Goal: Task Accomplishment & Management: Manage account settings

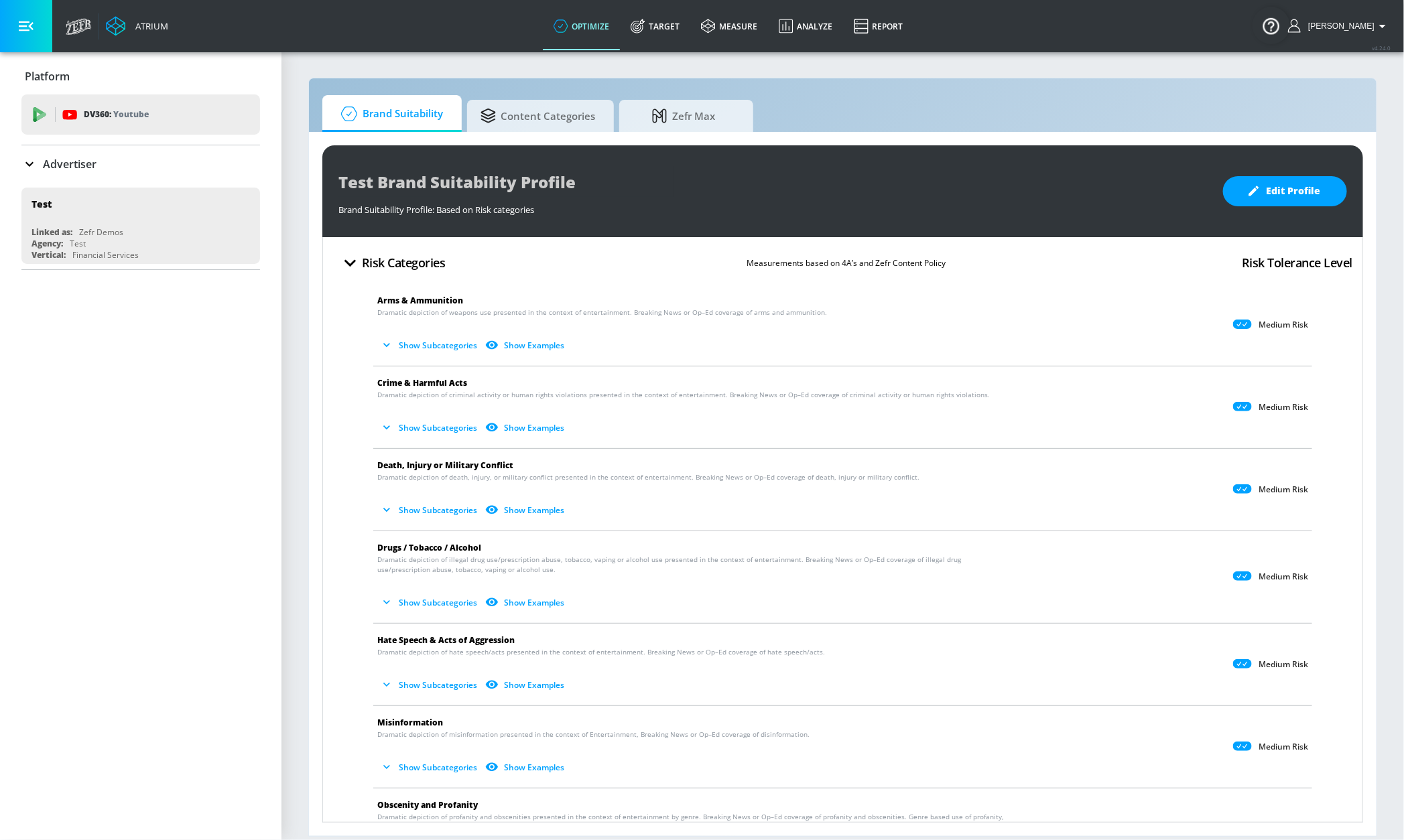
click at [90, 167] on p "Advertiser" at bounding box center [69, 164] width 54 height 15
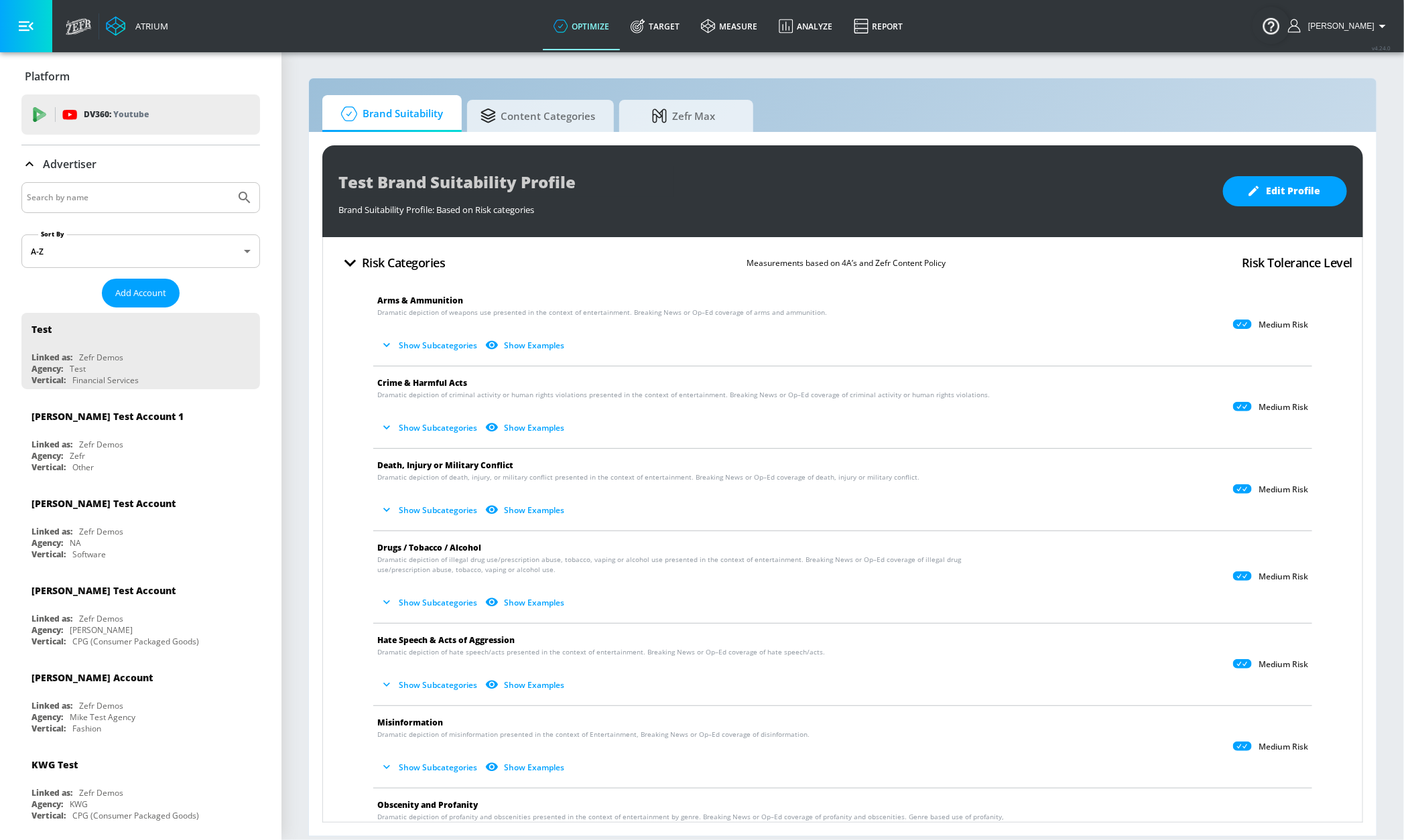
click at [119, 197] on input "Search by name" at bounding box center [128, 197] width 203 height 17
click at [132, 203] on input "sephora" at bounding box center [128, 197] width 203 height 17
type input "sephora"
click at [230, 183] on button "Submit Search" at bounding box center [245, 197] width 29 height 29
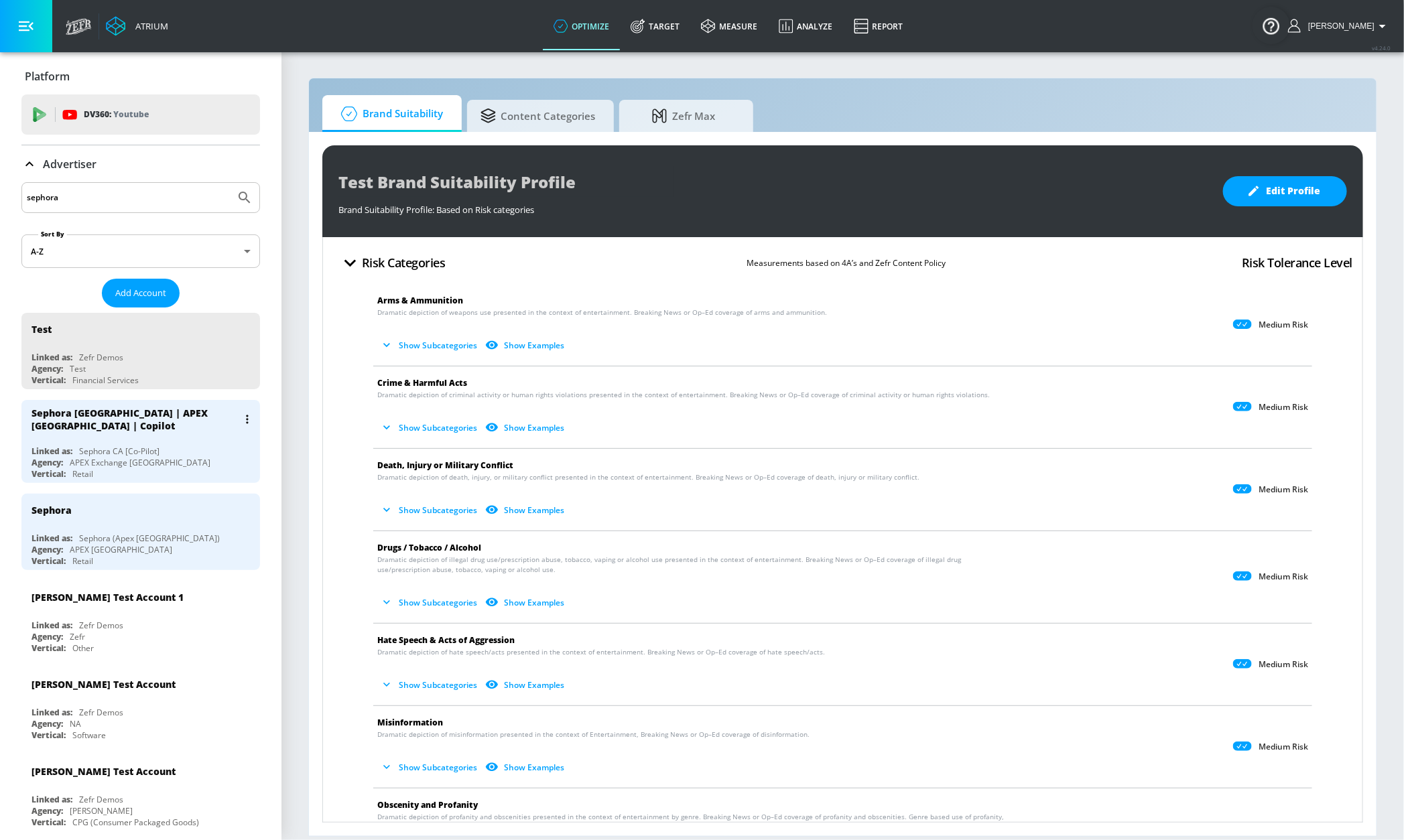
click at [95, 438] on div "Sephora [GEOGRAPHIC_DATA] | APEX [GEOGRAPHIC_DATA] | Copilot" at bounding box center [143, 419] width 225 height 39
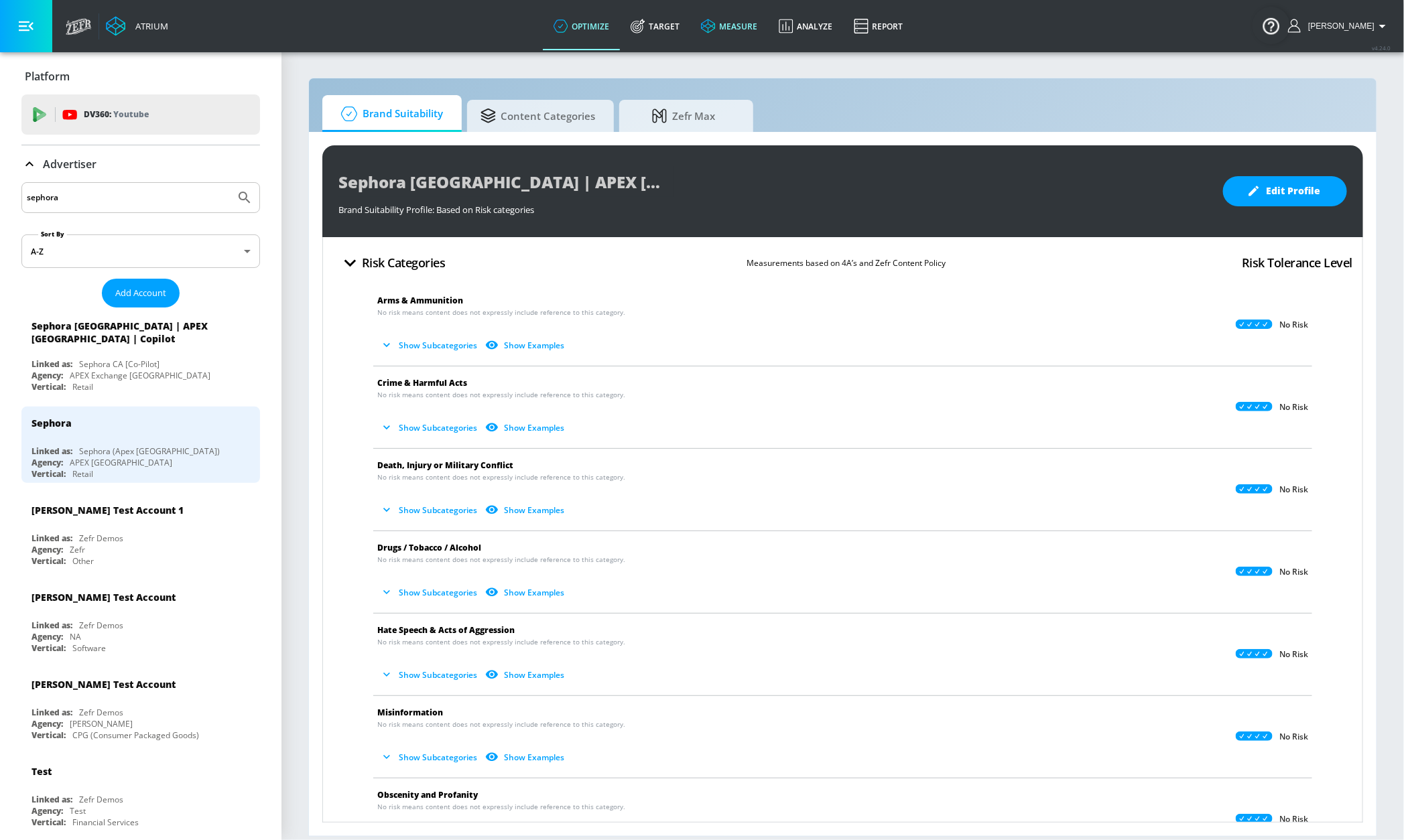
click at [663, 24] on link "Target" at bounding box center [654, 26] width 70 height 48
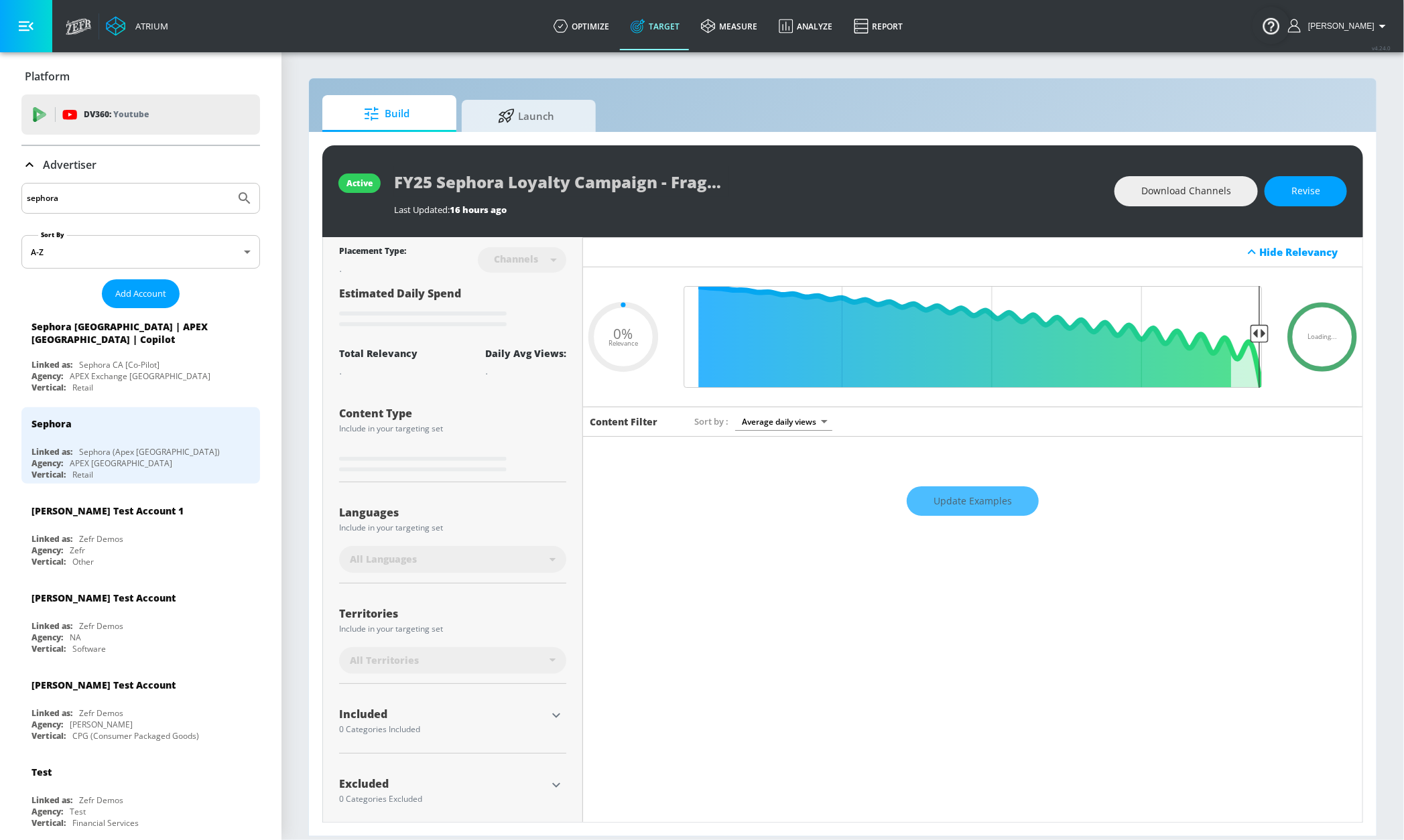
type input "0.05"
click at [152, 341] on div "Sephora [GEOGRAPHIC_DATA] | APEX [GEOGRAPHIC_DATA] | Copilot" at bounding box center [134, 333] width 206 height 26
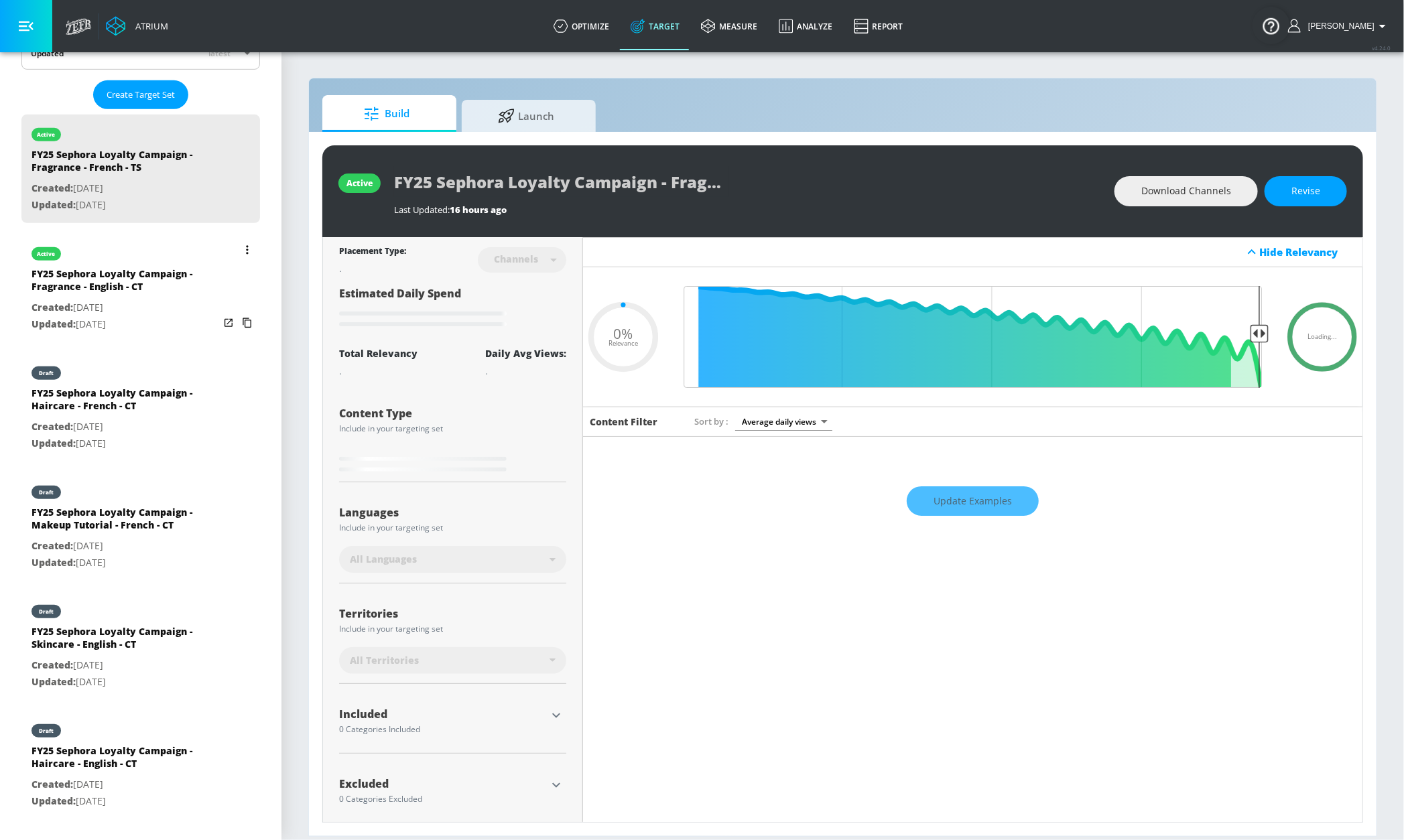
scroll to position [338, 0]
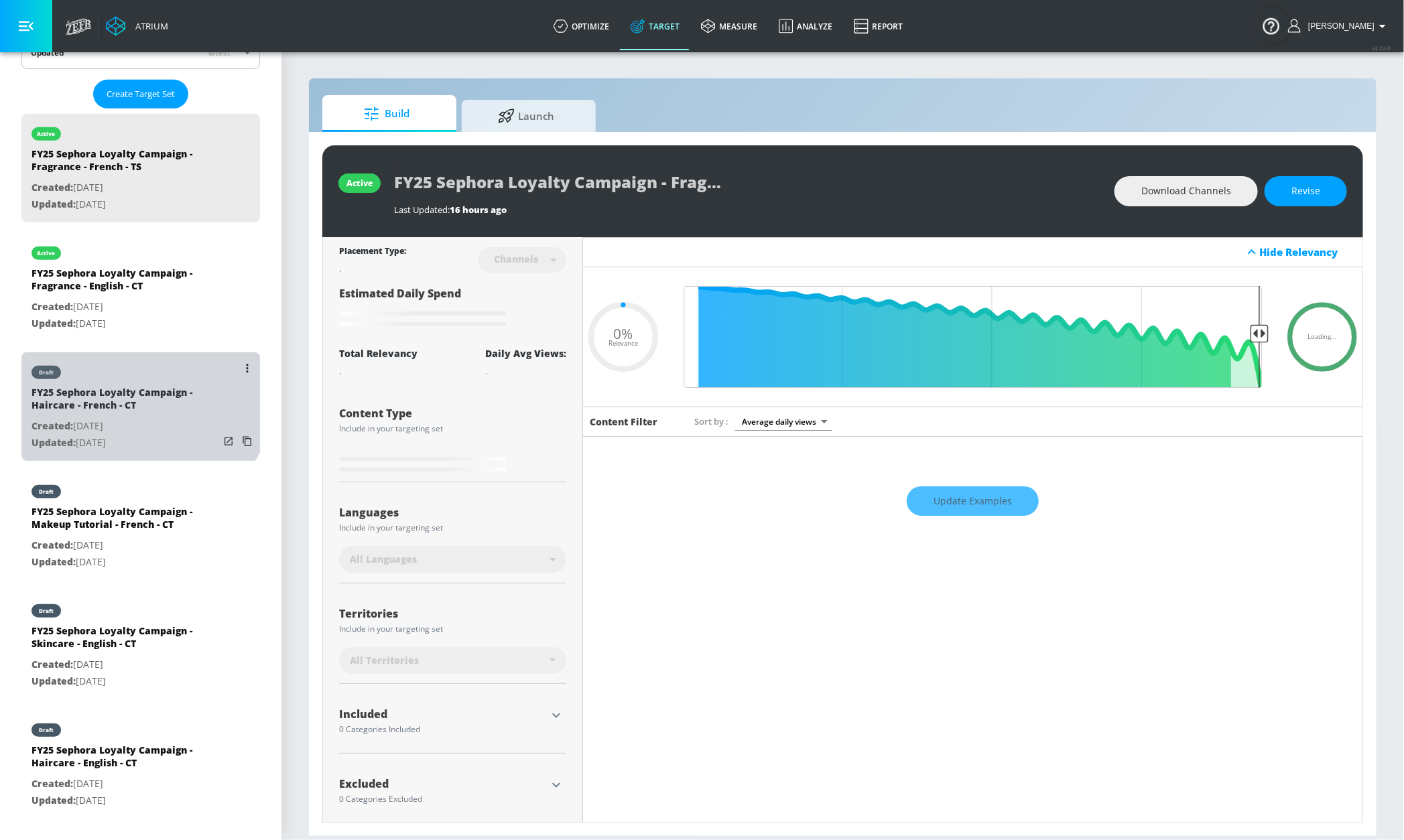
click at [137, 386] on div "FY25 Sephora Loyalty Campaign - Haircare - French - CT" at bounding box center [124, 401] width 187 height 32
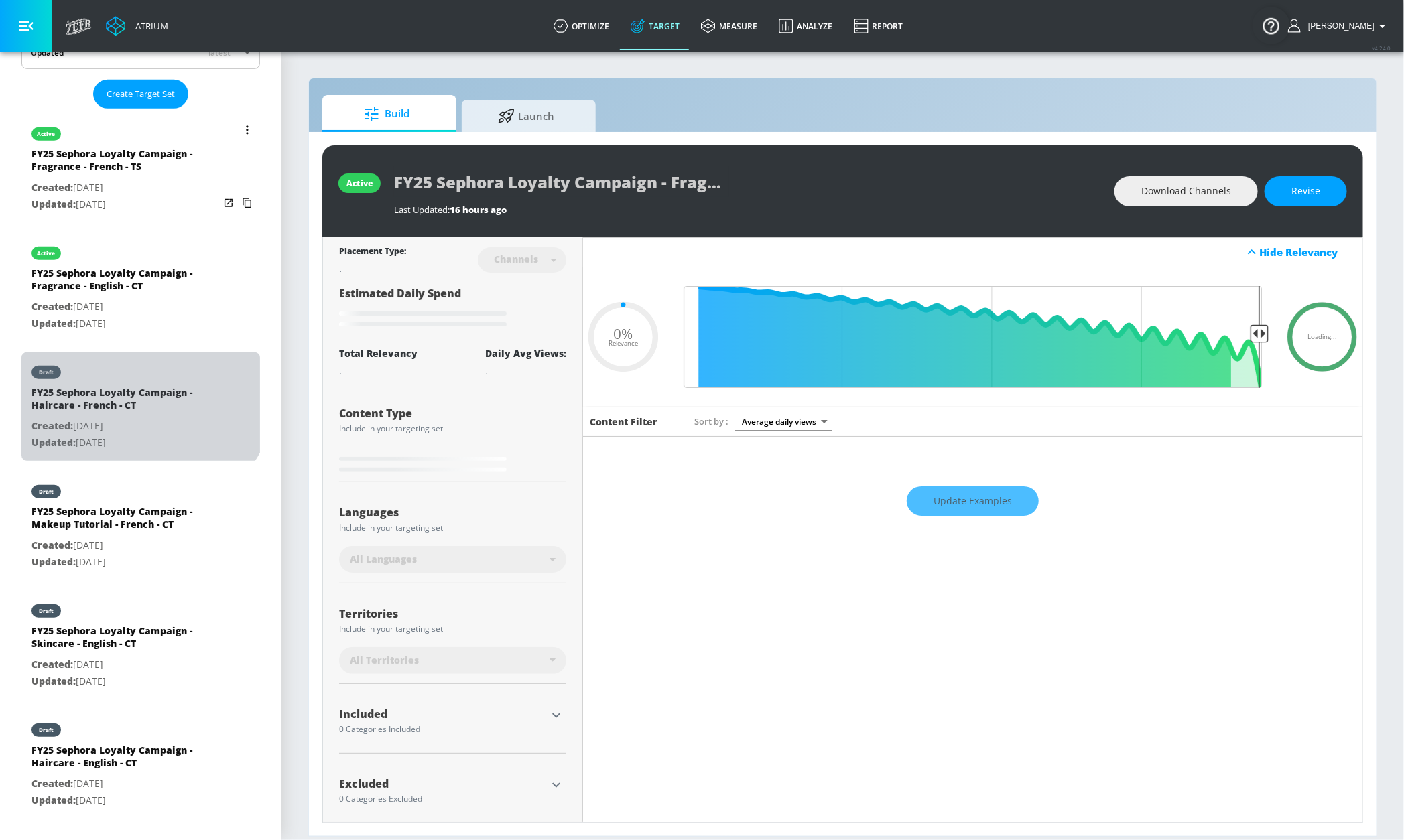
type input "FY25 Sephora Loyalty Campaign - Haircare - French - CT"
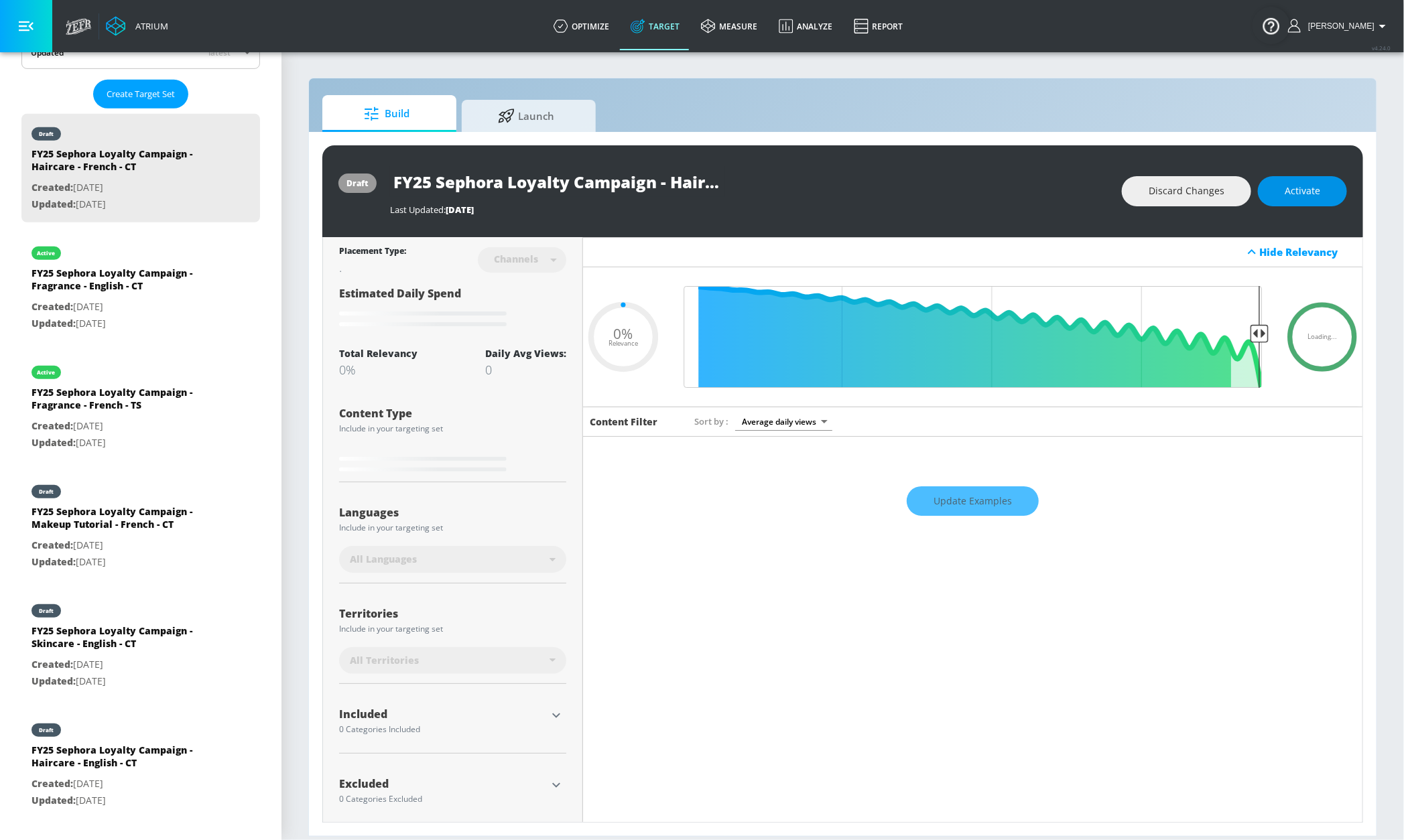
click at [1297, 193] on span "Activate" at bounding box center [1302, 191] width 36 height 16
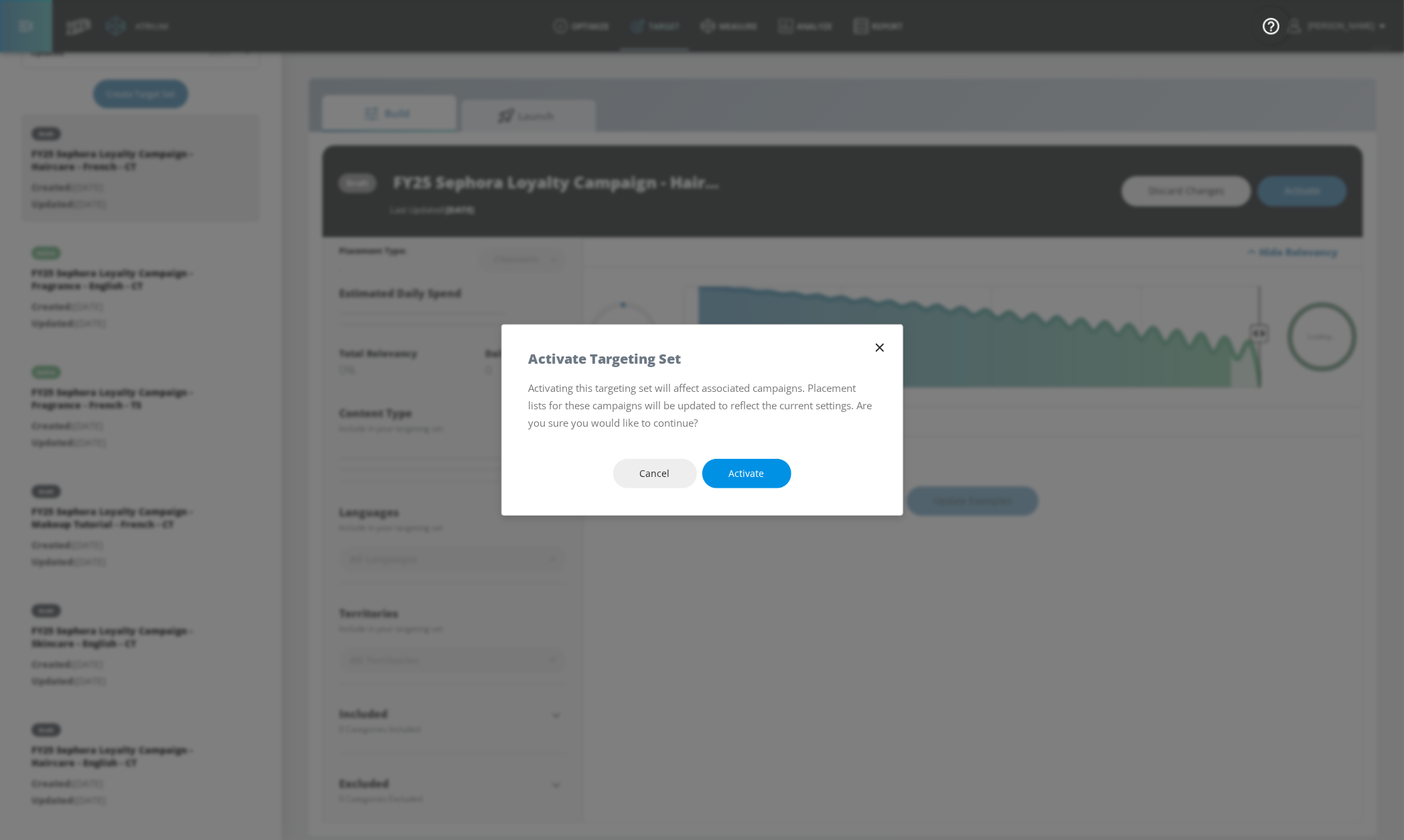
click at [771, 473] on button "Activate" at bounding box center [747, 473] width 90 height 30
click at [743, 474] on span "Activate" at bounding box center [746, 474] width 36 height 16
click at [735, 470] on span "Activate" at bounding box center [746, 474] width 36 height 16
type input "0.75"
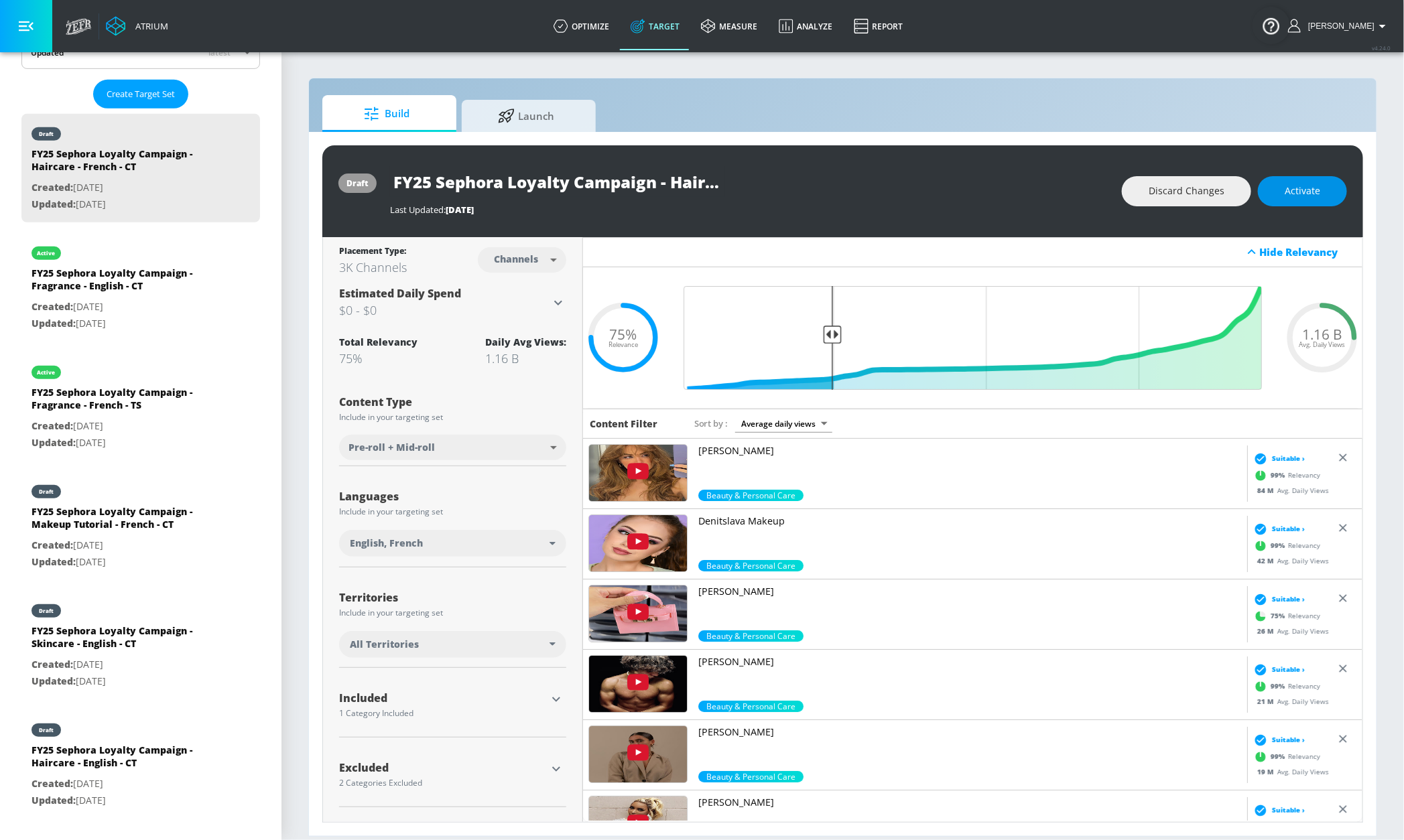
click at [1301, 188] on span "Activate" at bounding box center [1302, 191] width 36 height 16
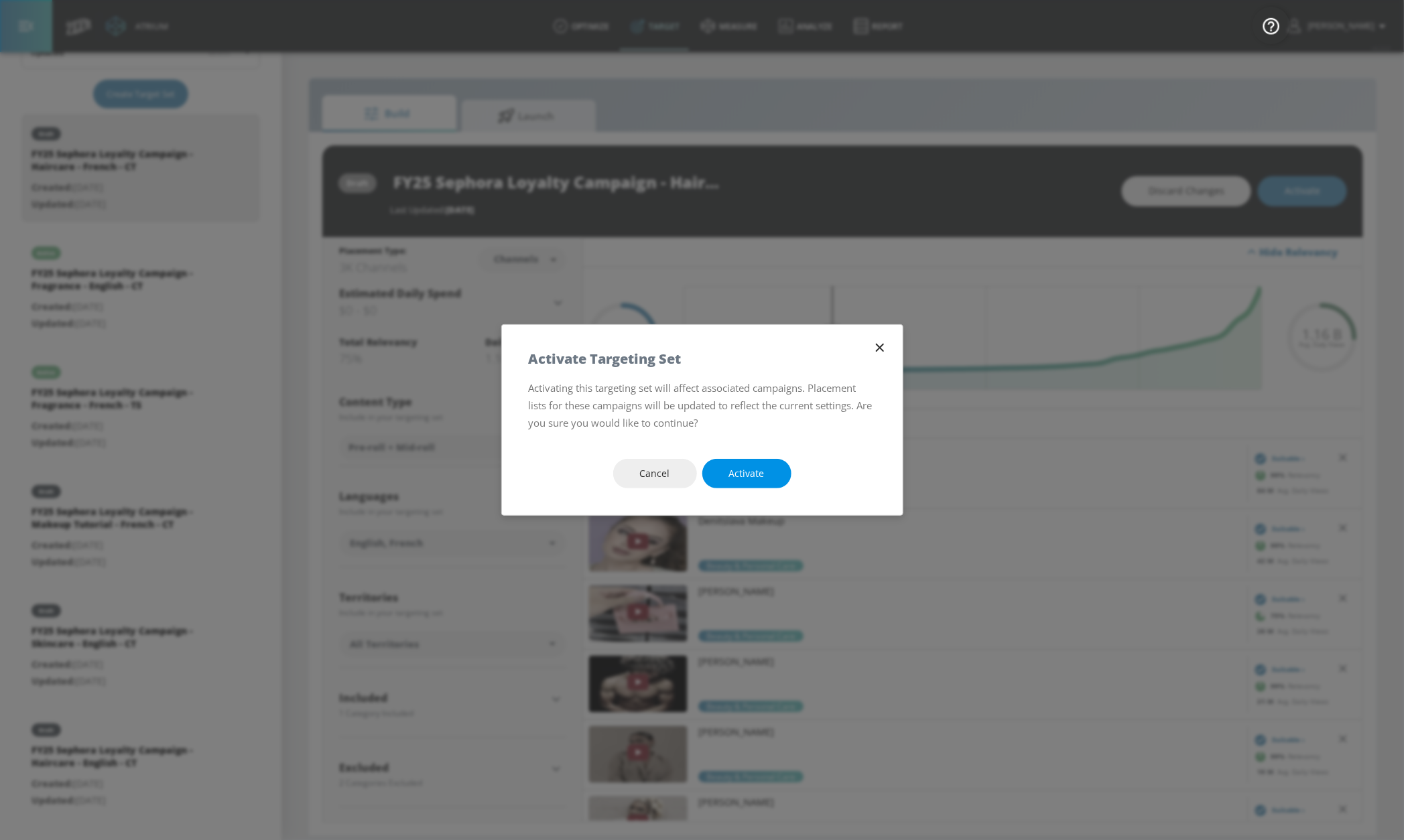
click at [740, 477] on span "Activate" at bounding box center [746, 474] width 36 height 16
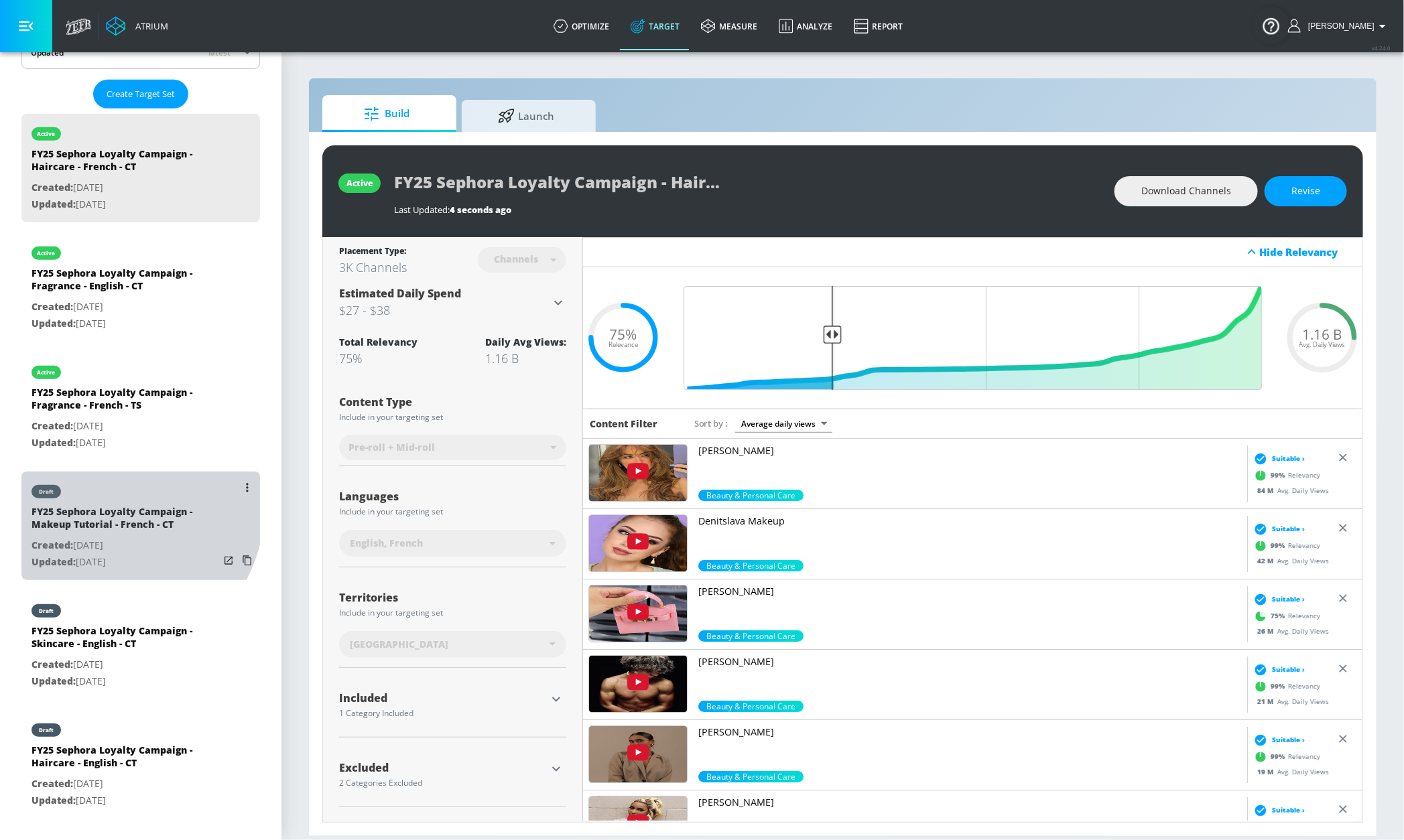
click at [87, 501] on div "draft" at bounding box center [124, 488] width 187 height 34
type input "FY25 Sephora Loyalty Campaign - Makeup Tutorial - French - CT"
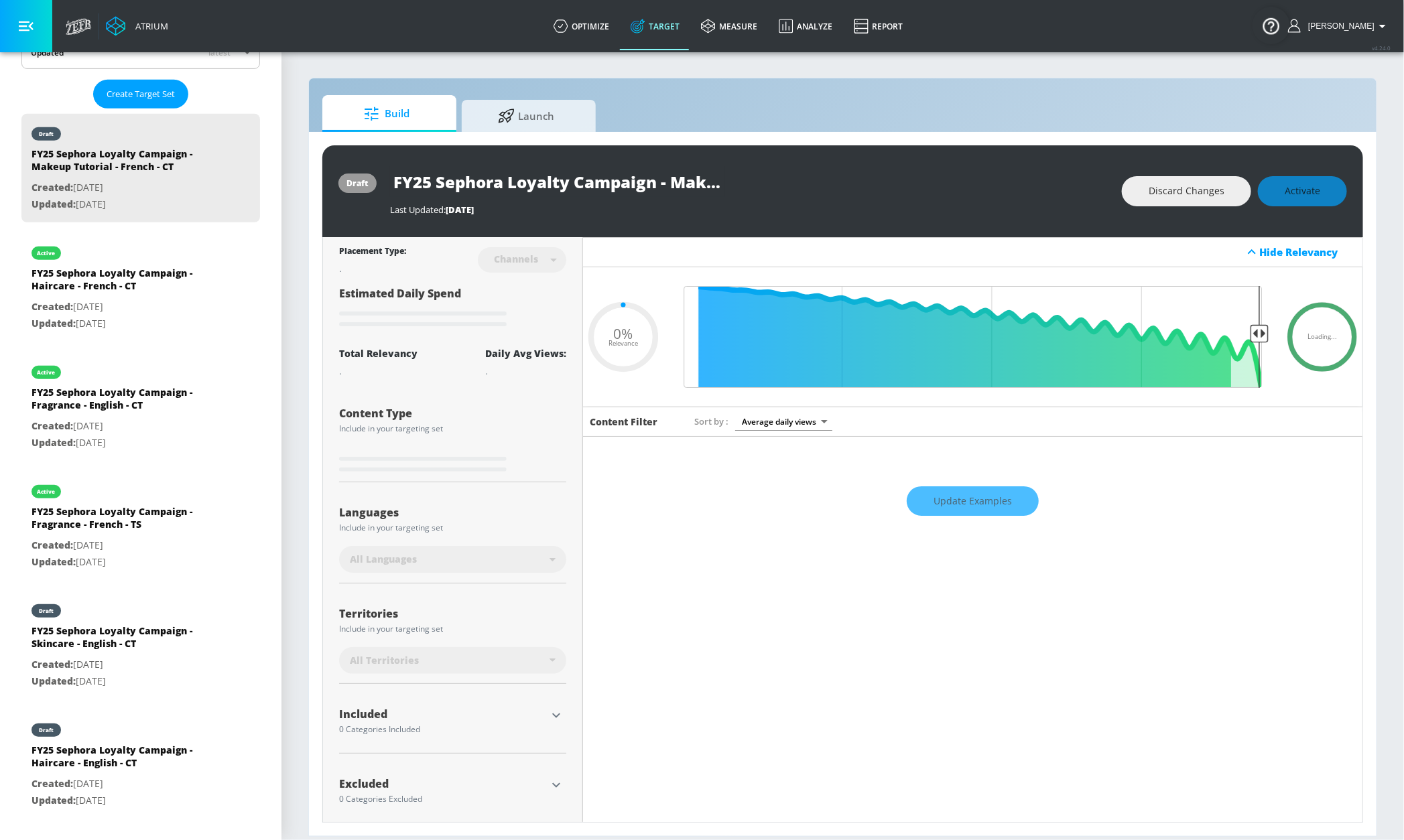
type input "0.75"
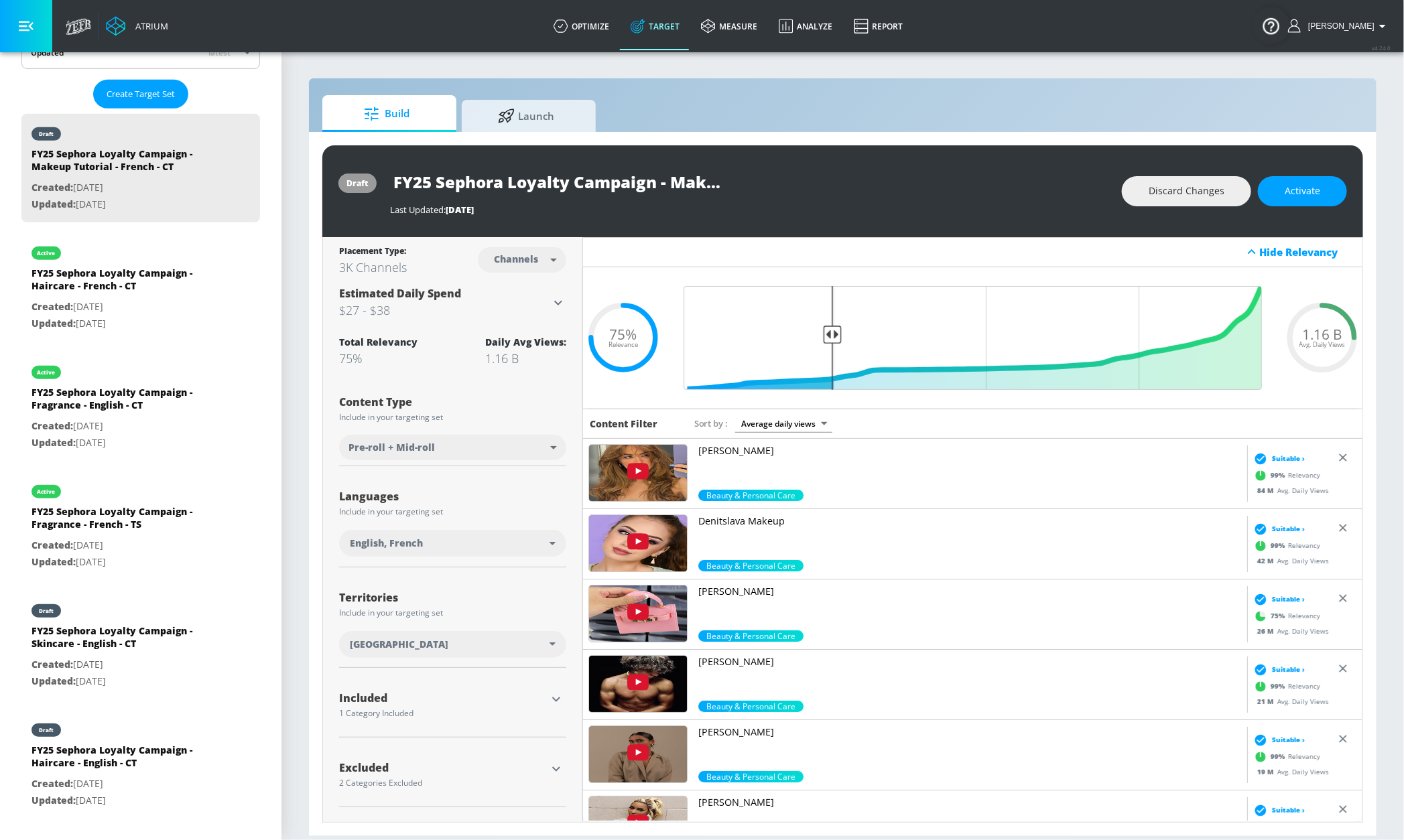
click at [928, 110] on div "Build Launch" at bounding box center [842, 113] width 1040 height 37
click at [1318, 191] on span "Activate" at bounding box center [1302, 191] width 36 height 16
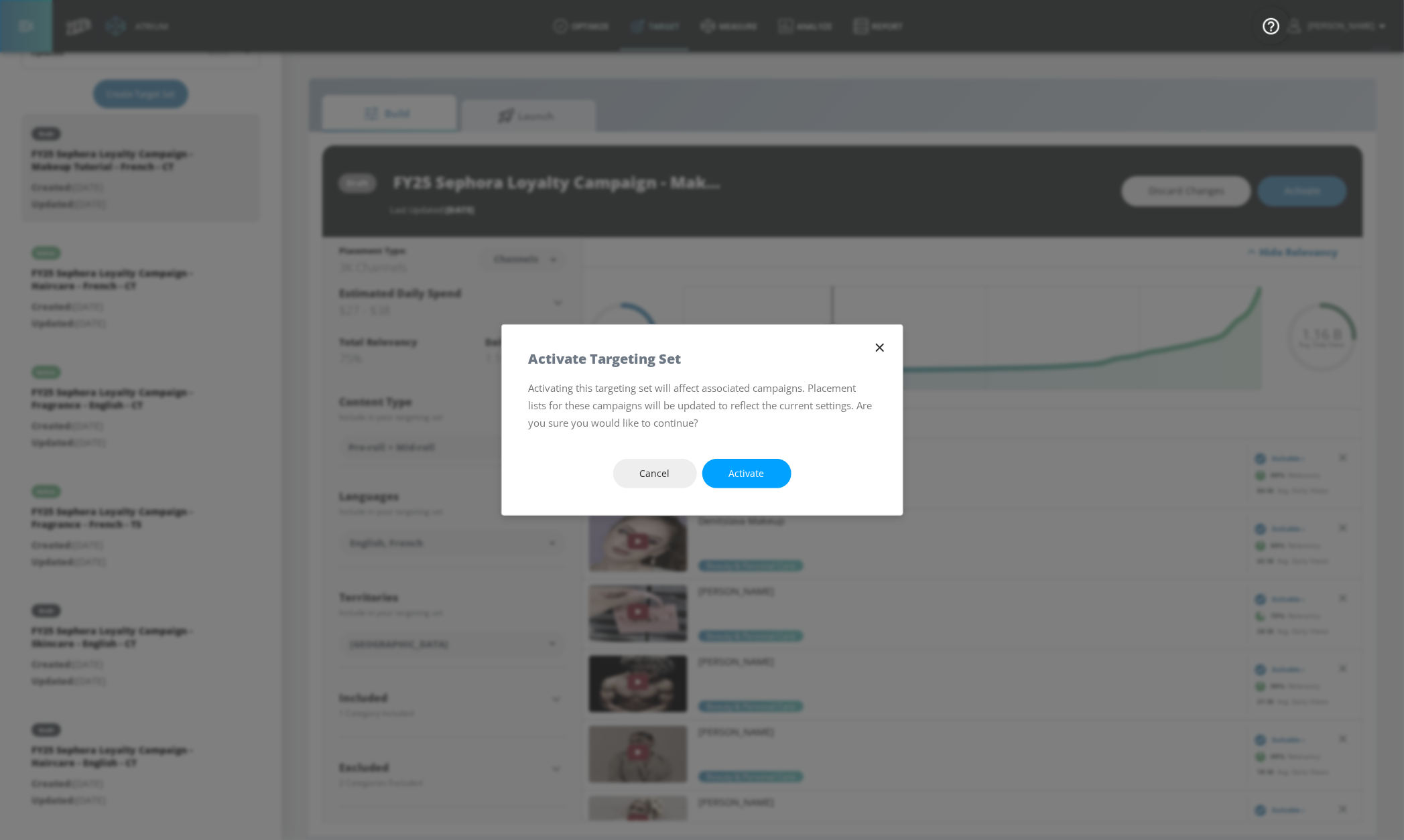
click at [725, 468] on button "Activate" at bounding box center [747, 473] width 90 height 30
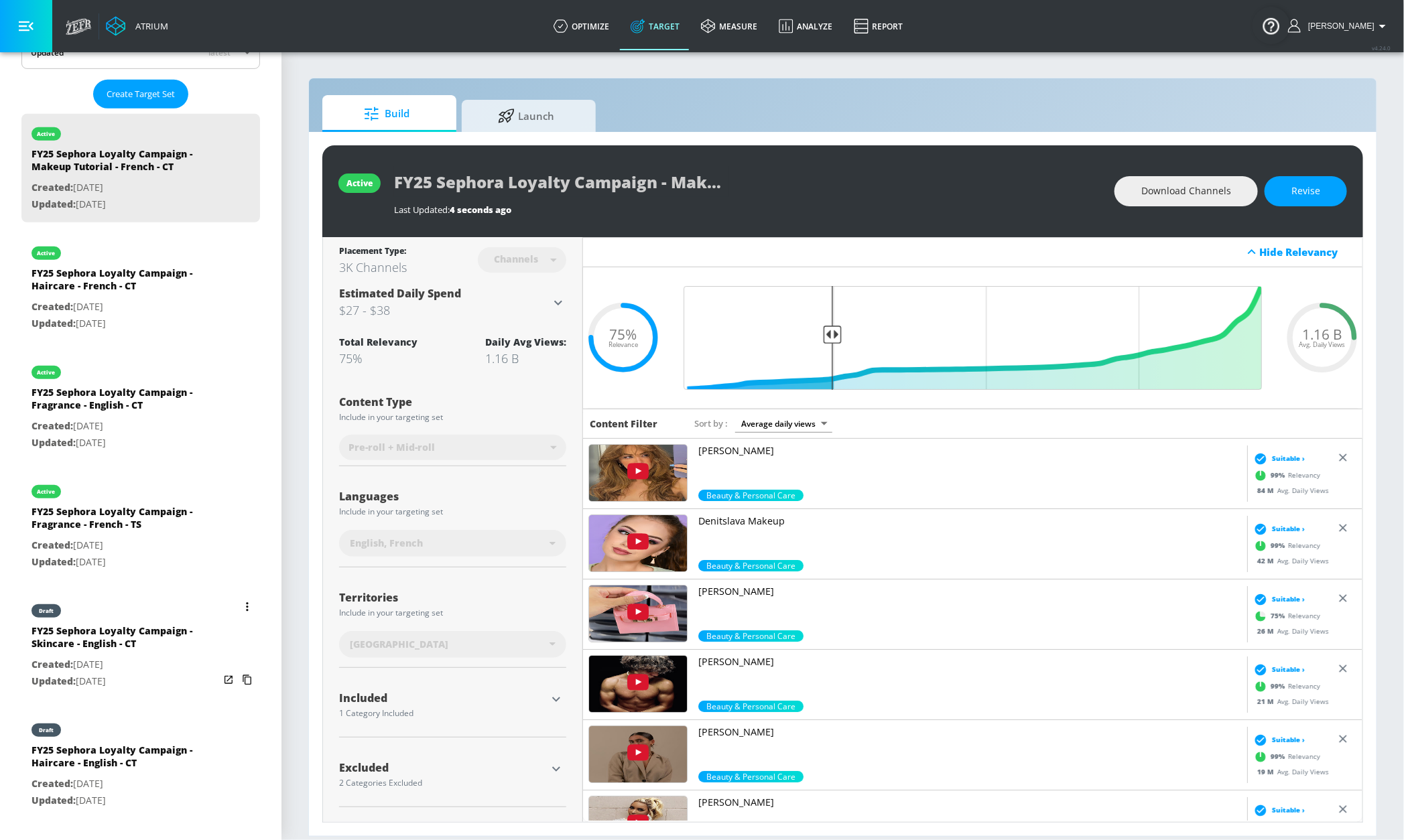
click at [144, 631] on div "FY25 Sephora Loyalty Campaign - Skincare - English - CT" at bounding box center [124, 640] width 187 height 32
type input "FY25 Sephora Loyalty Campaign - Skincare - English - CT"
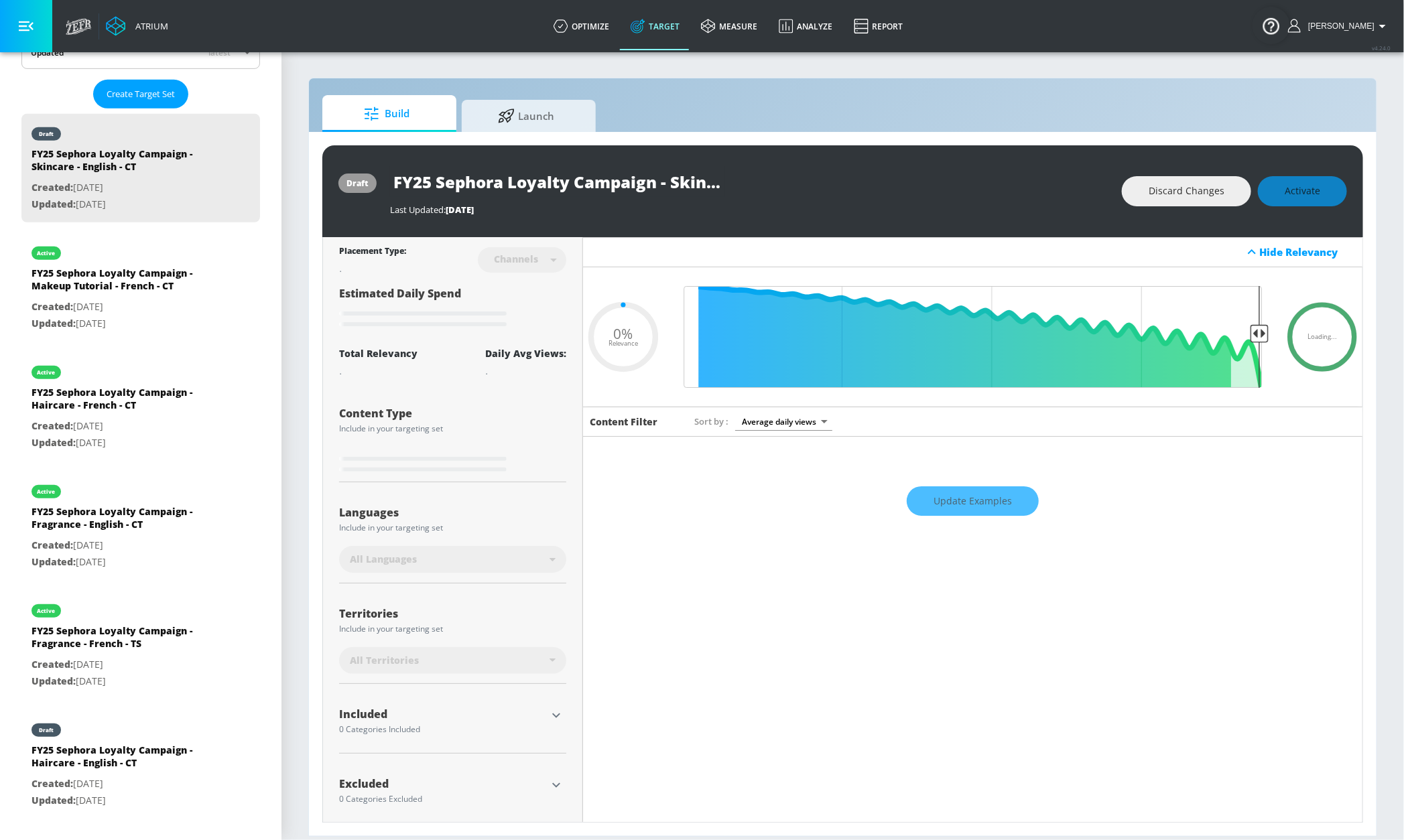
type input "0.75"
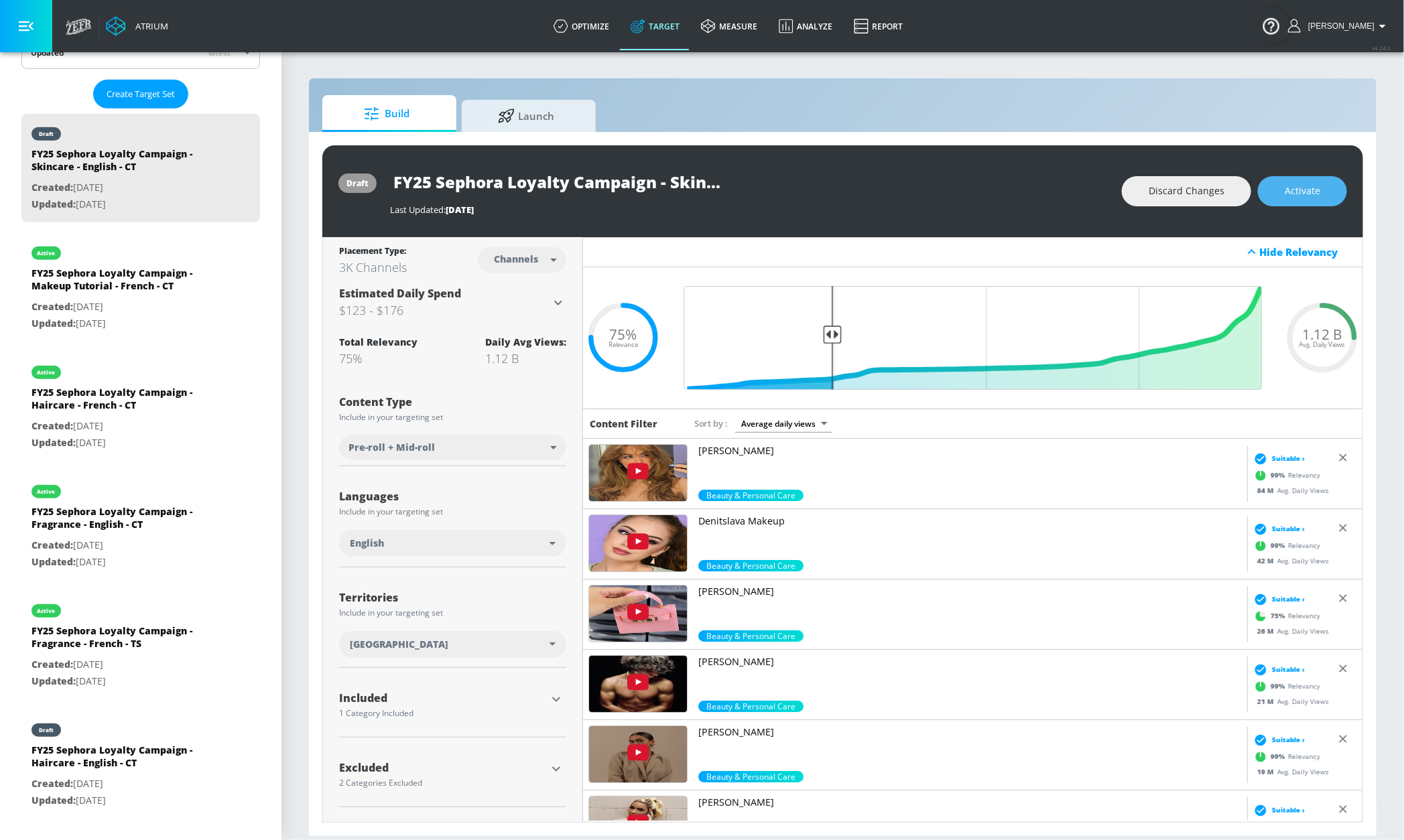
click at [1299, 199] on span "Activate" at bounding box center [1302, 191] width 36 height 16
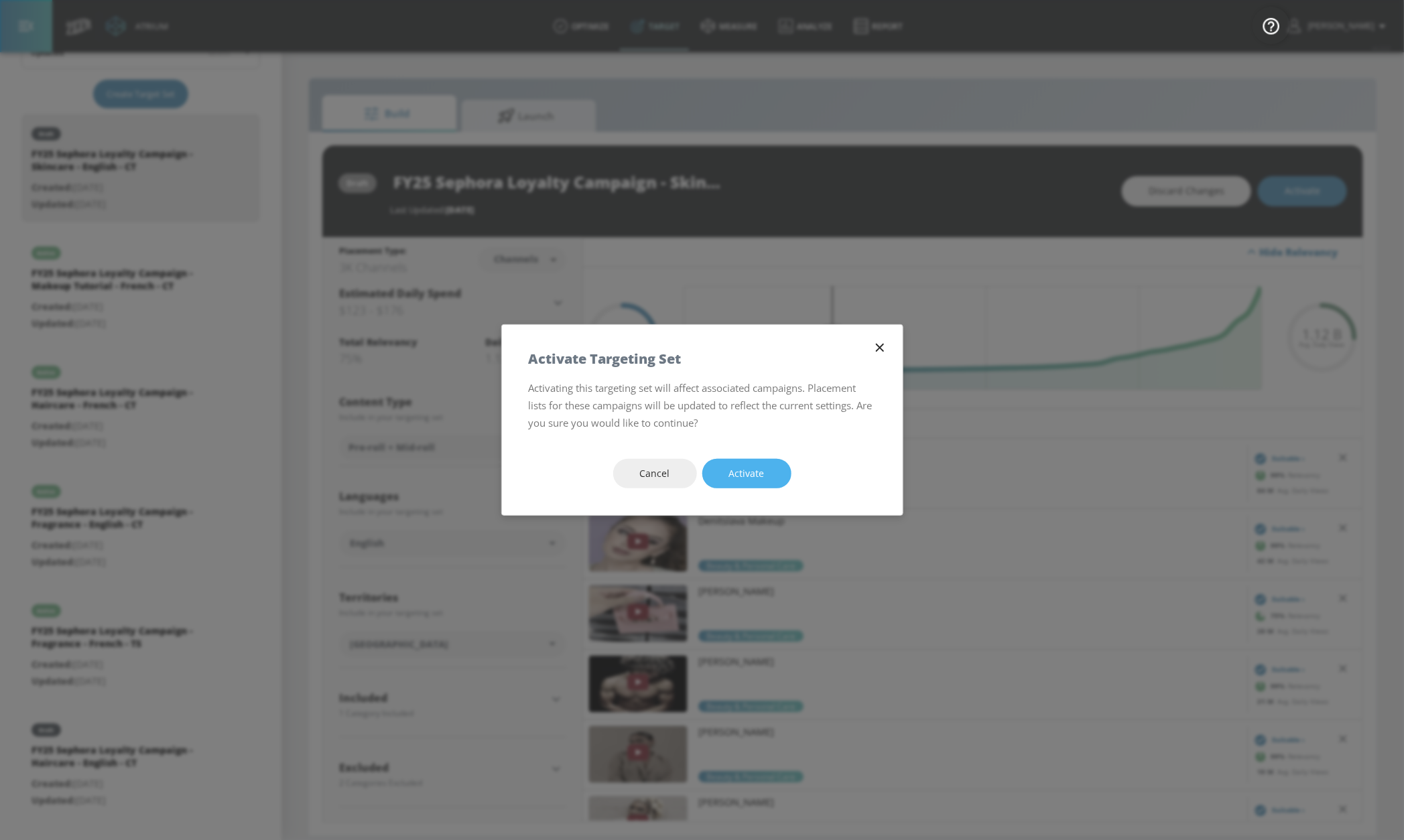
click at [718, 470] on button "Activate" at bounding box center [747, 473] width 90 height 30
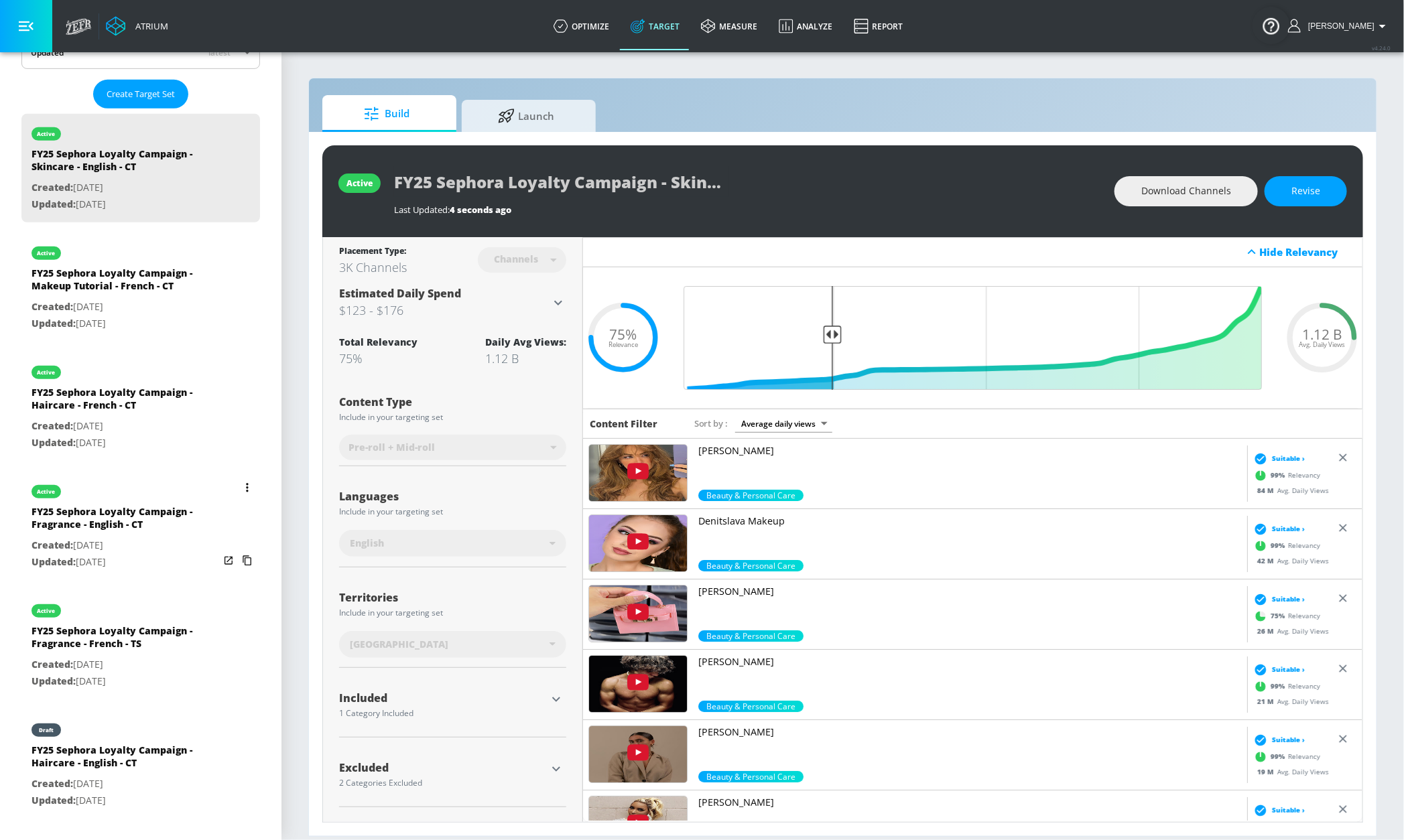
click at [147, 658] on p "Created: [DATE]" at bounding box center [124, 665] width 187 height 16
type input "FY25 Sephora Loyalty Campaign - Fragrance - French - TS"
type input "0.05"
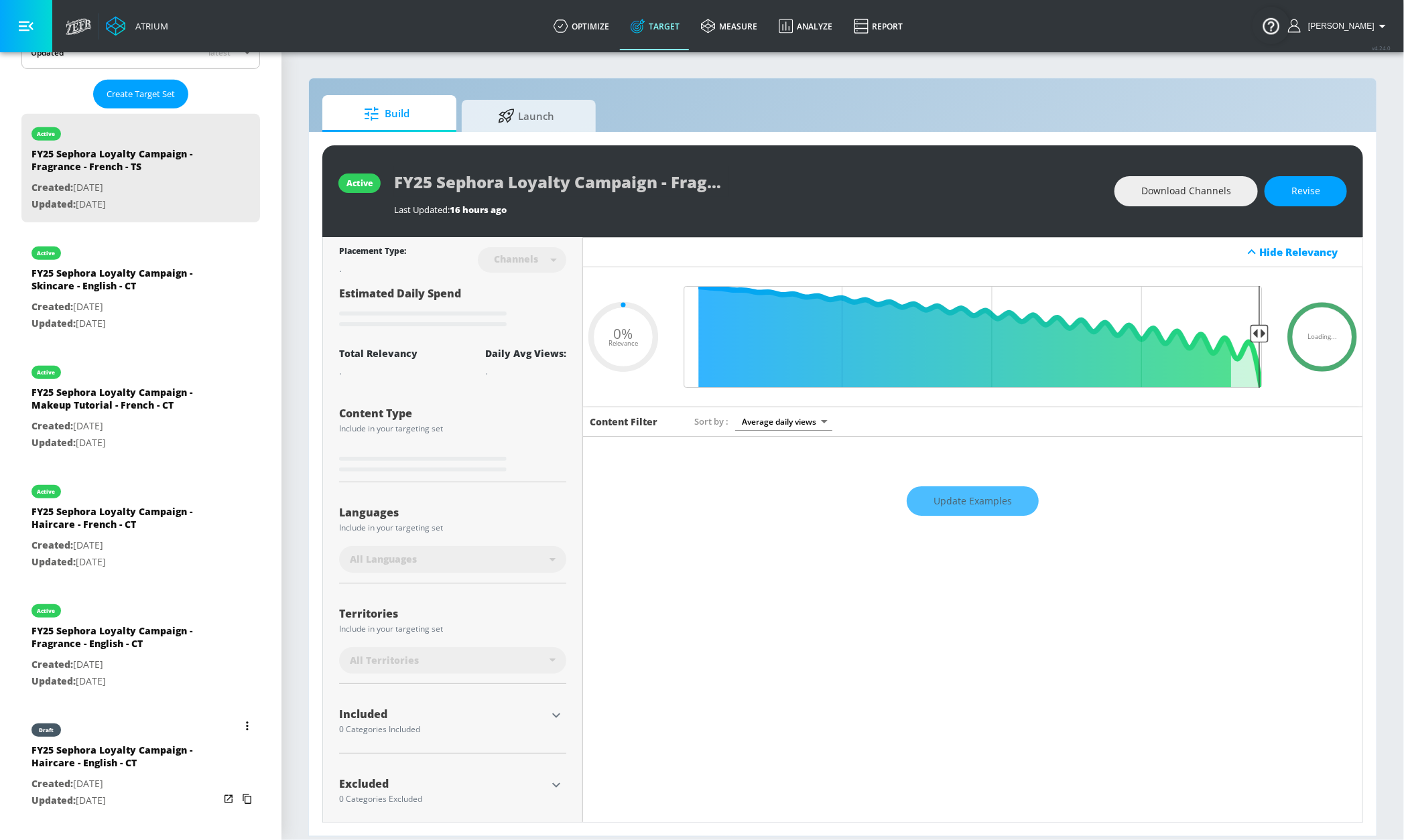
click at [120, 774] on div "FY25 Sephora Loyalty Campaign - Haircare - English - CT" at bounding box center [124, 759] width 187 height 32
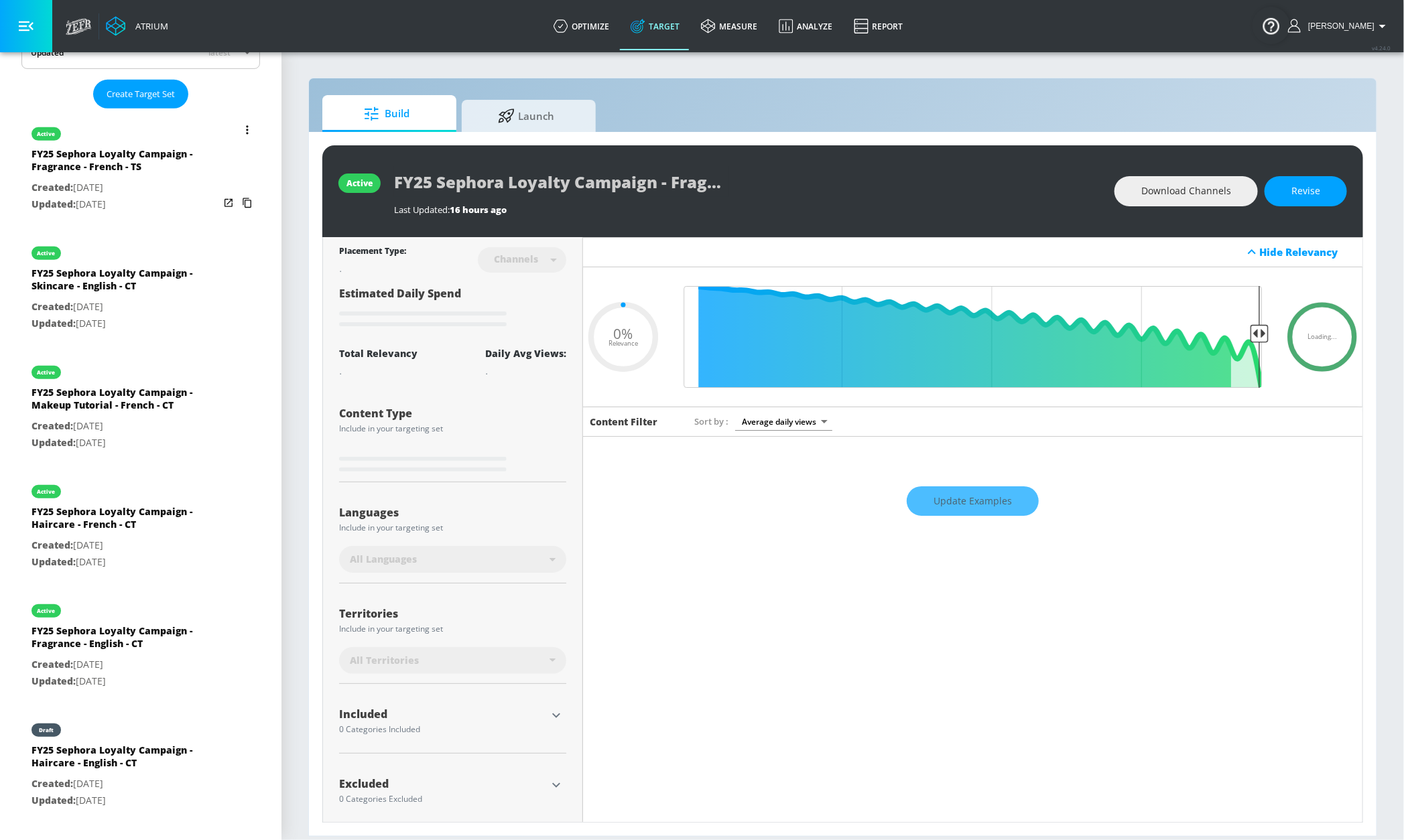
type input "FY25 Sephora Loyalty Campaign - Haircare - English - CT"
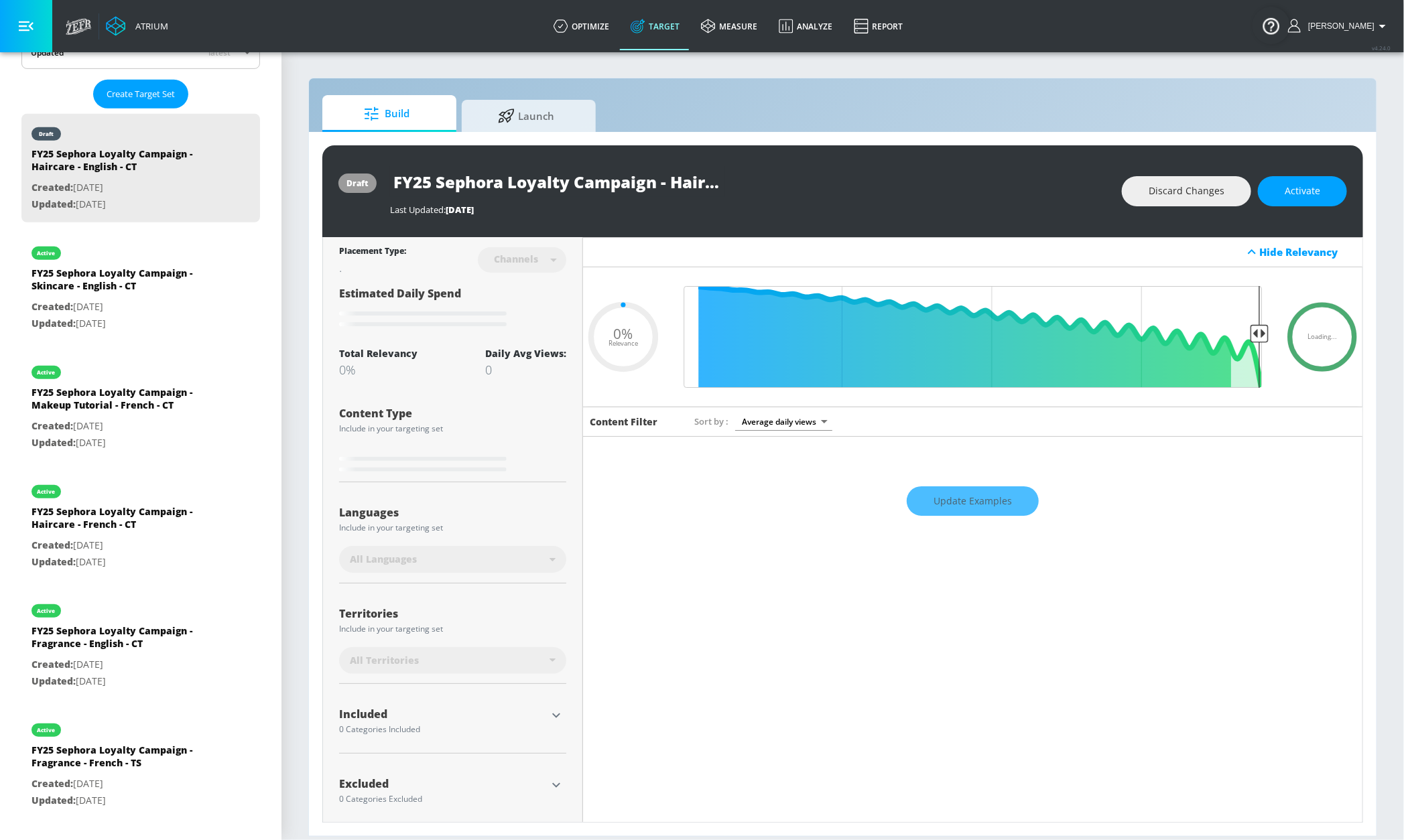
type input "0.75"
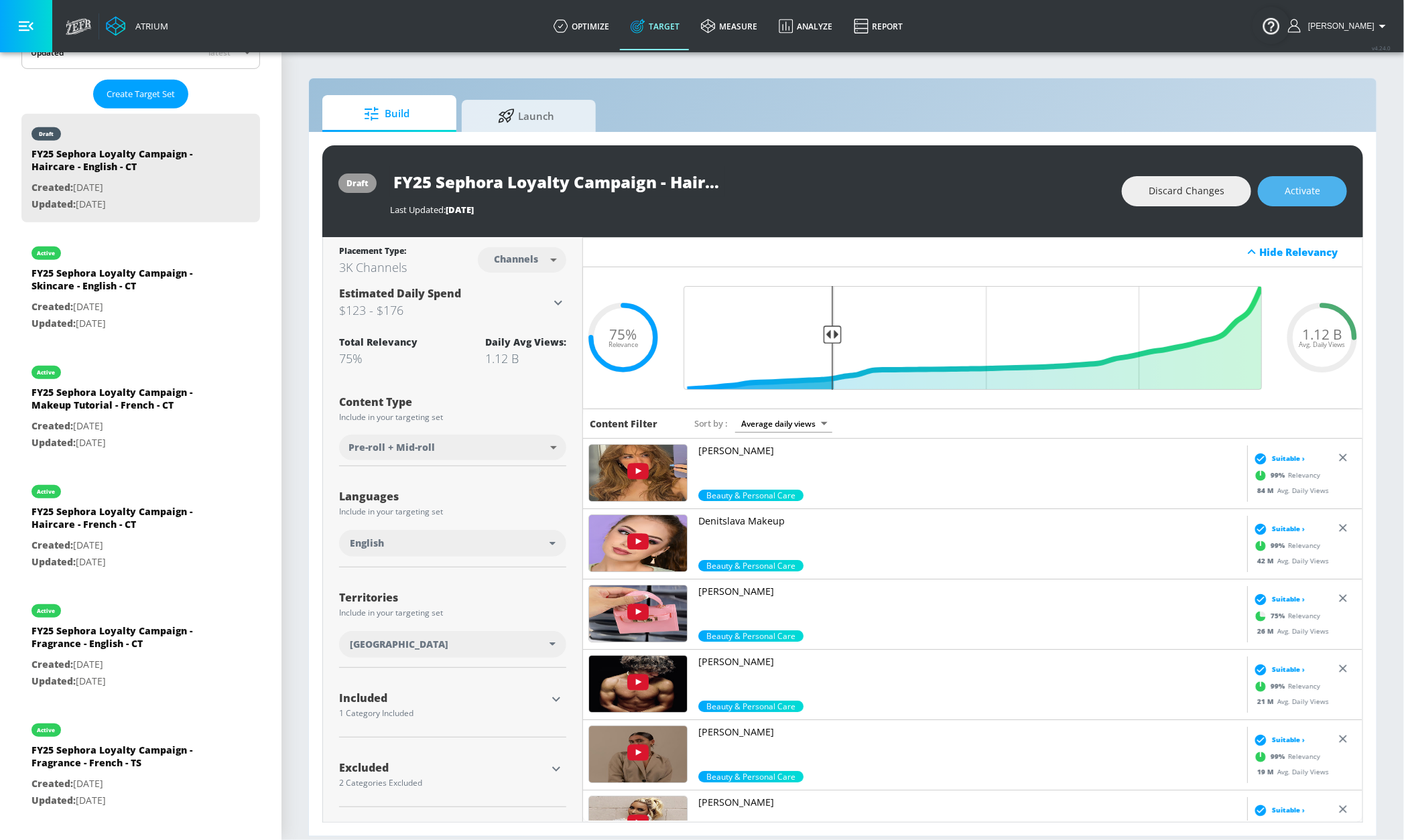
click at [1307, 200] on button "Activate" at bounding box center [1303, 191] width 90 height 30
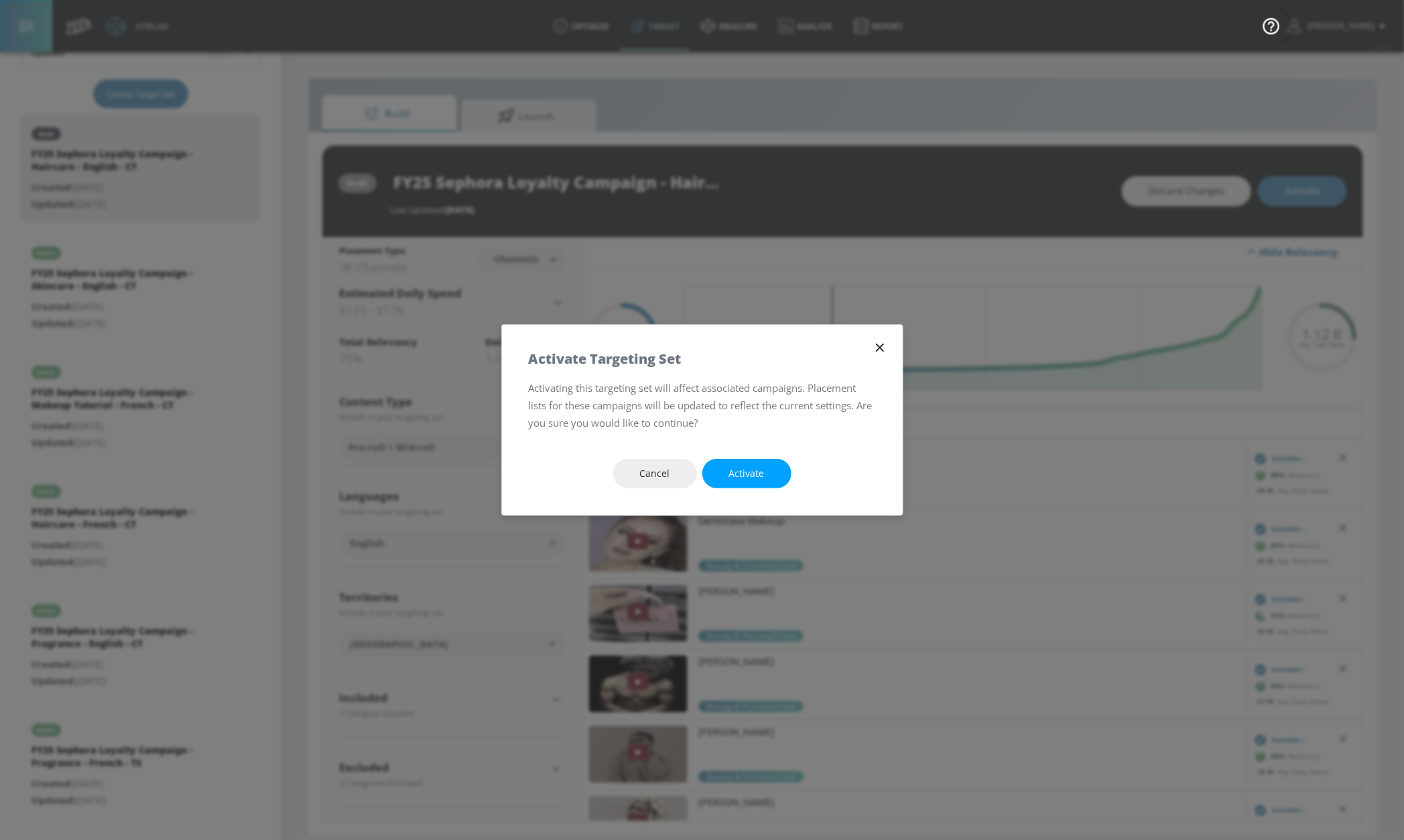
click at [748, 484] on button "Activate" at bounding box center [747, 473] width 90 height 30
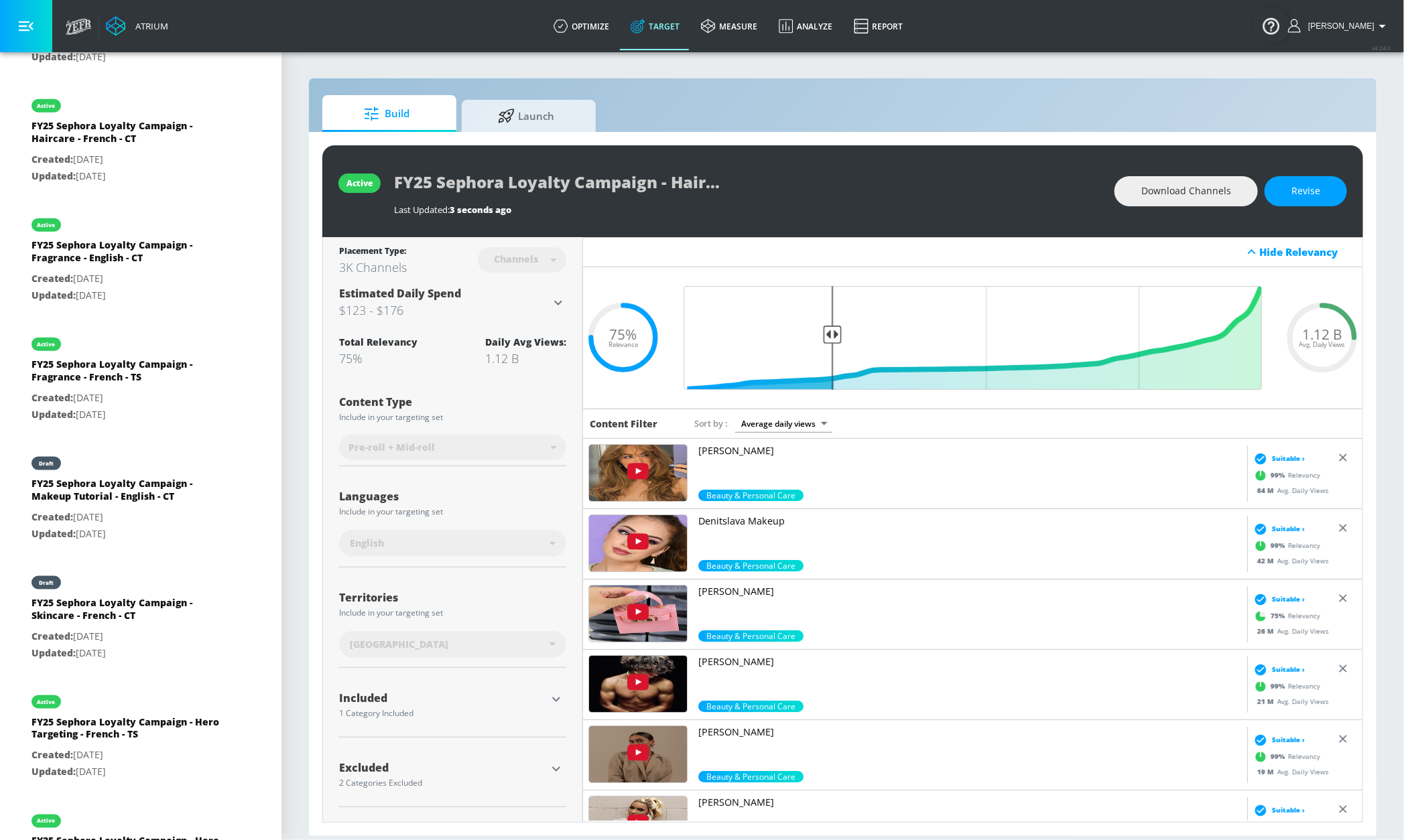
scroll to position [738, 0]
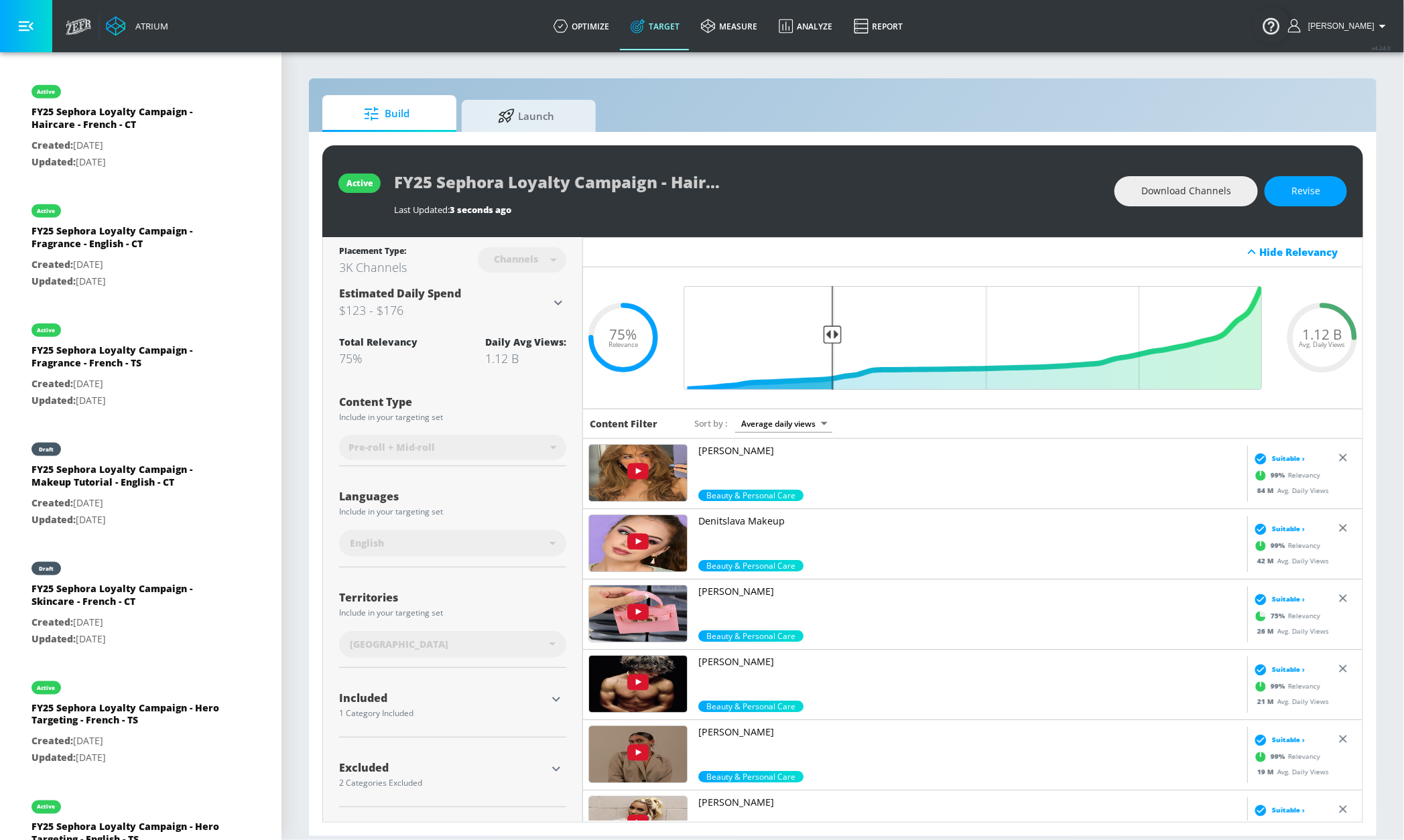
click at [132, 443] on div "draft" at bounding box center [124, 446] width 187 height 34
type input "FY25 Sephora Loyalty Campaign - Makeup Tutorial - English - CT"
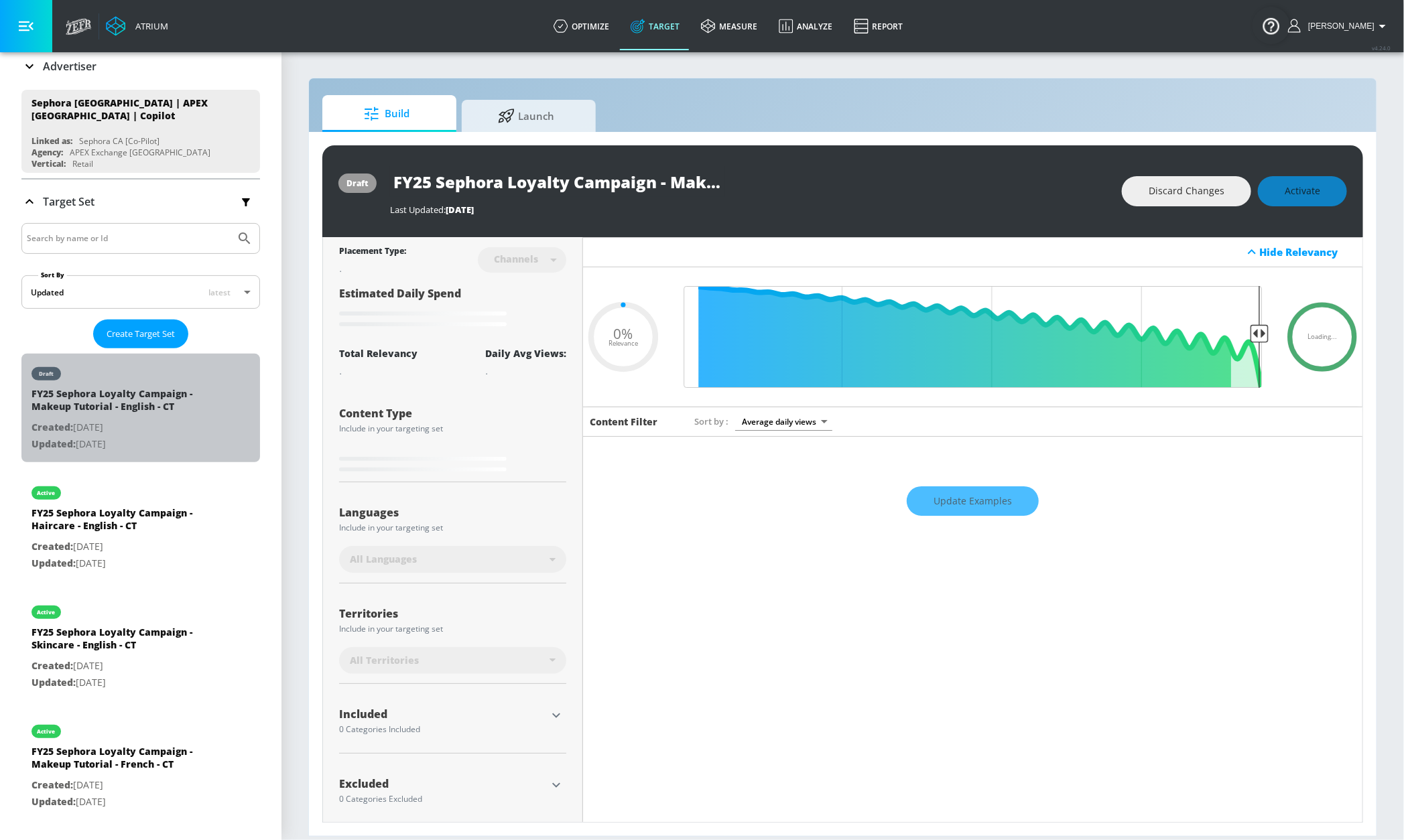
click at [195, 389] on div "draft FY25 Sephora Loyalty Campaign - Makeup Tutorial - English - CT Created: […" at bounding box center [124, 405] width 187 height 105
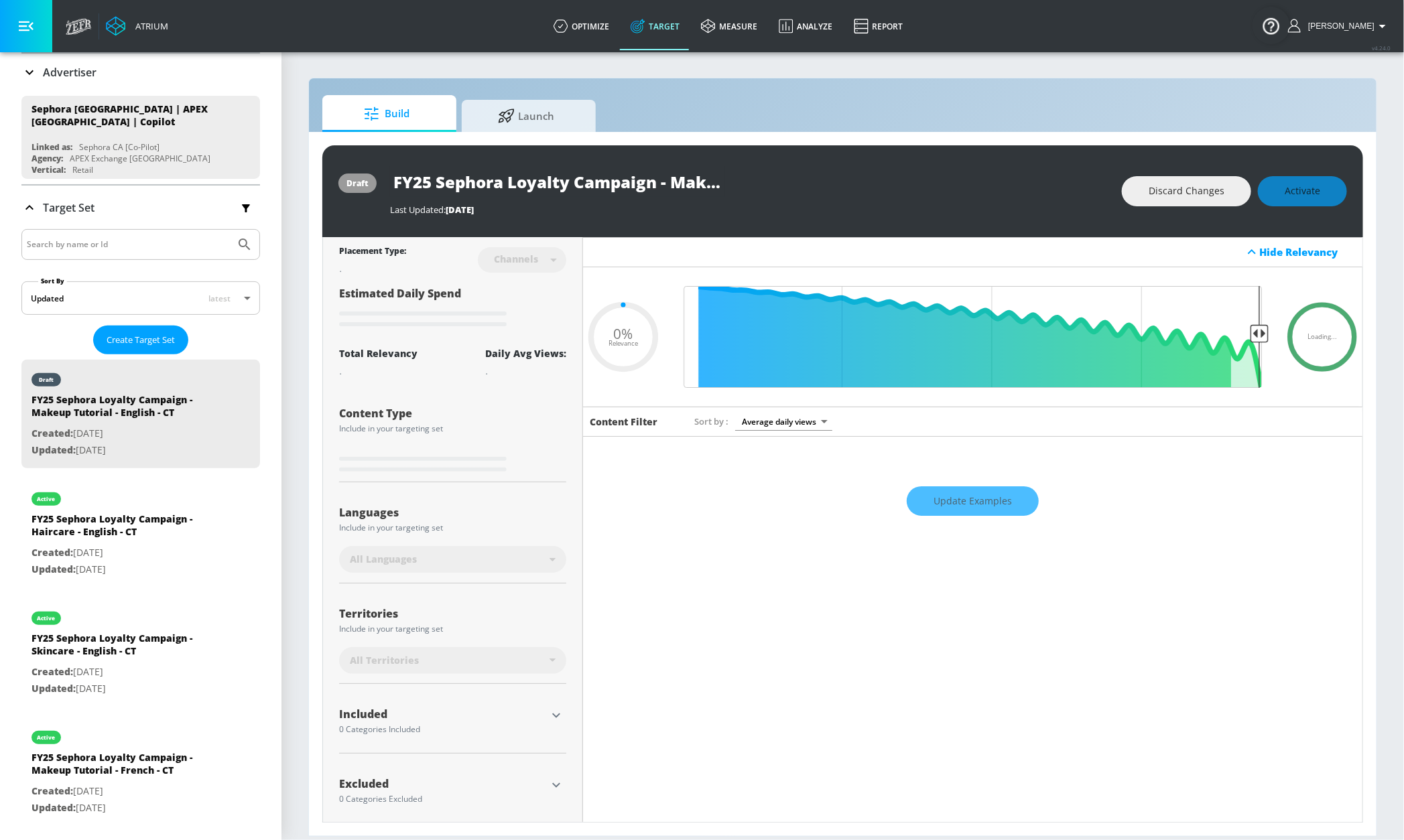
type input "0.75"
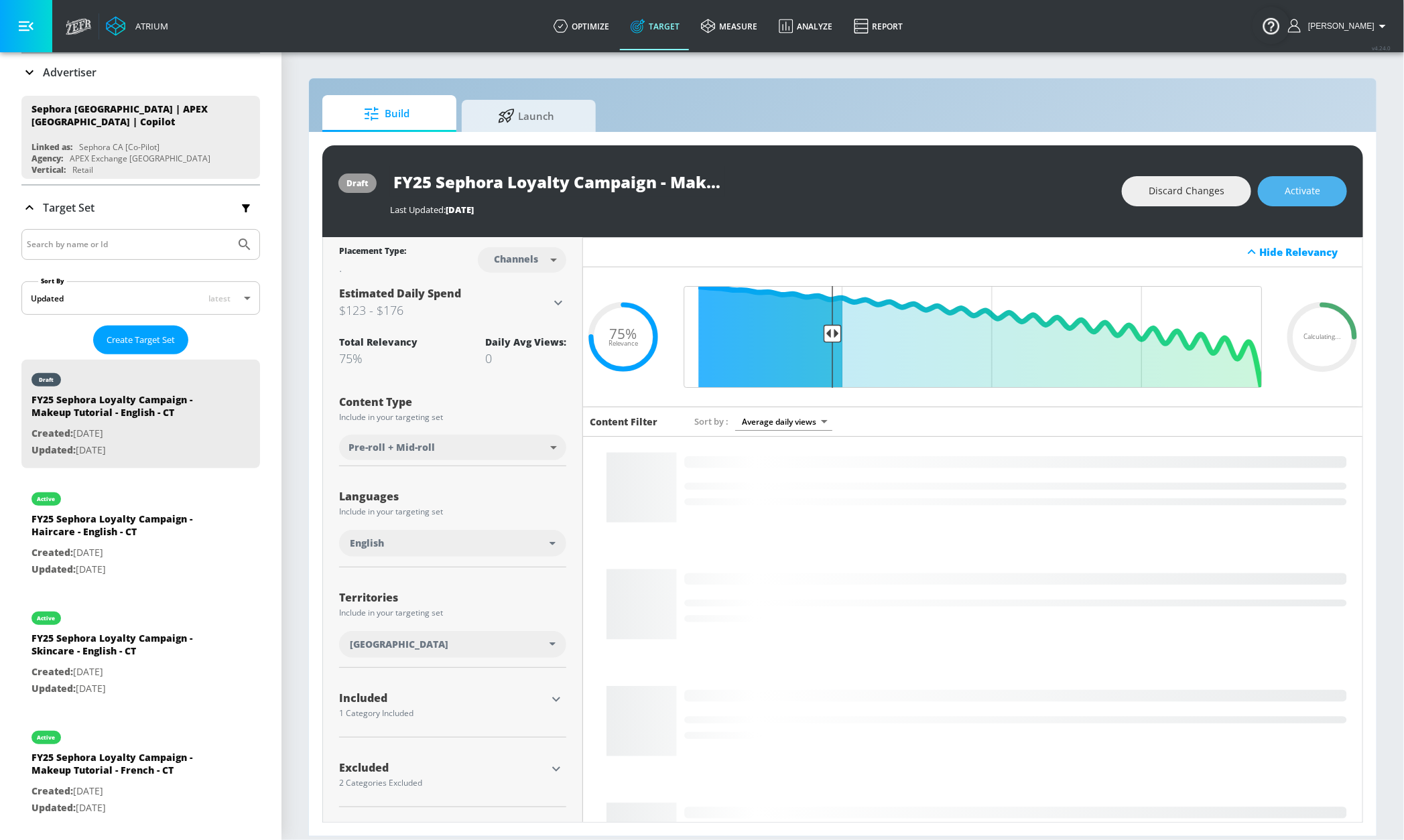
click at [1291, 193] on span "Activate" at bounding box center [1302, 191] width 36 height 16
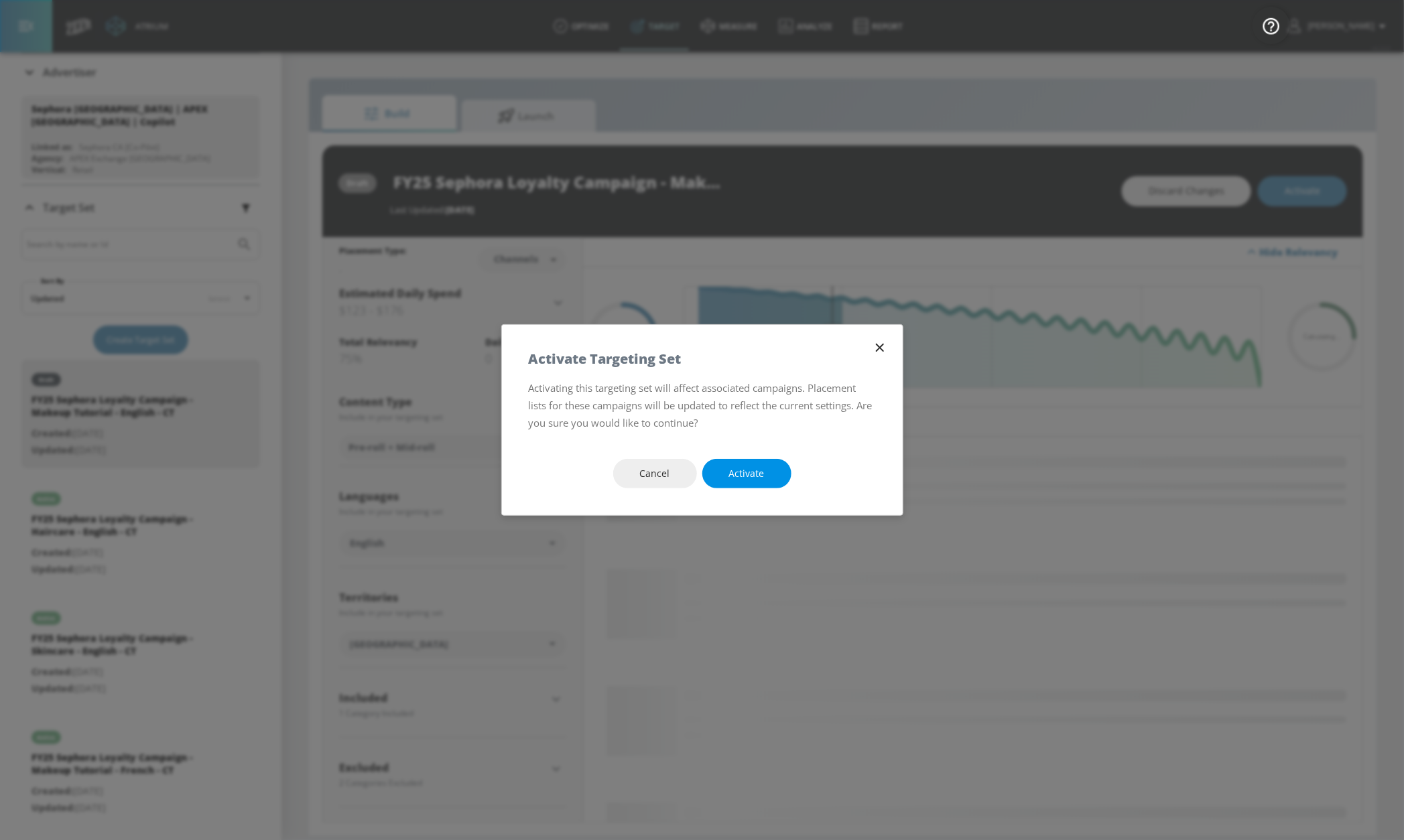
click at [749, 468] on span "Activate" at bounding box center [746, 474] width 36 height 16
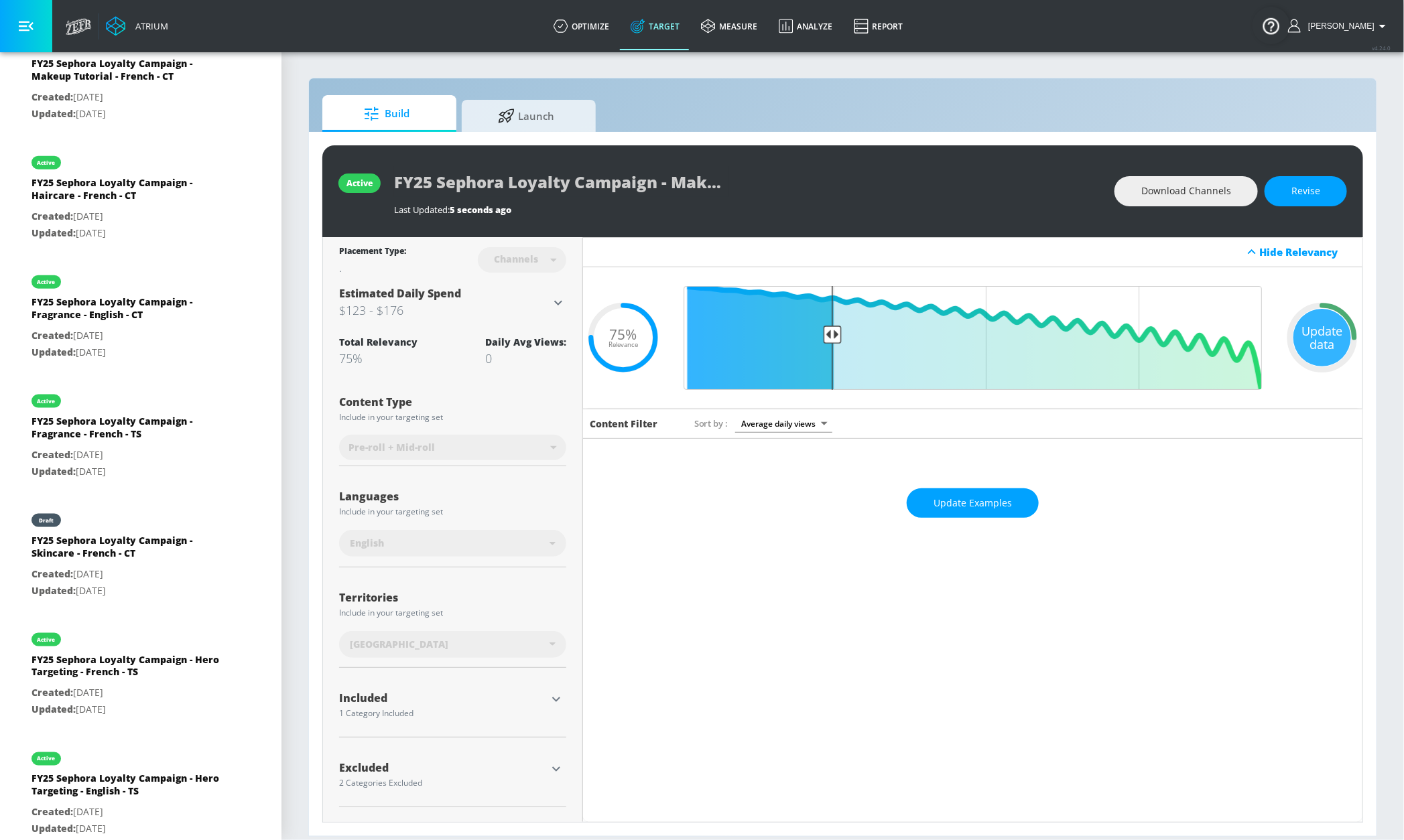
scroll to position [813, 0]
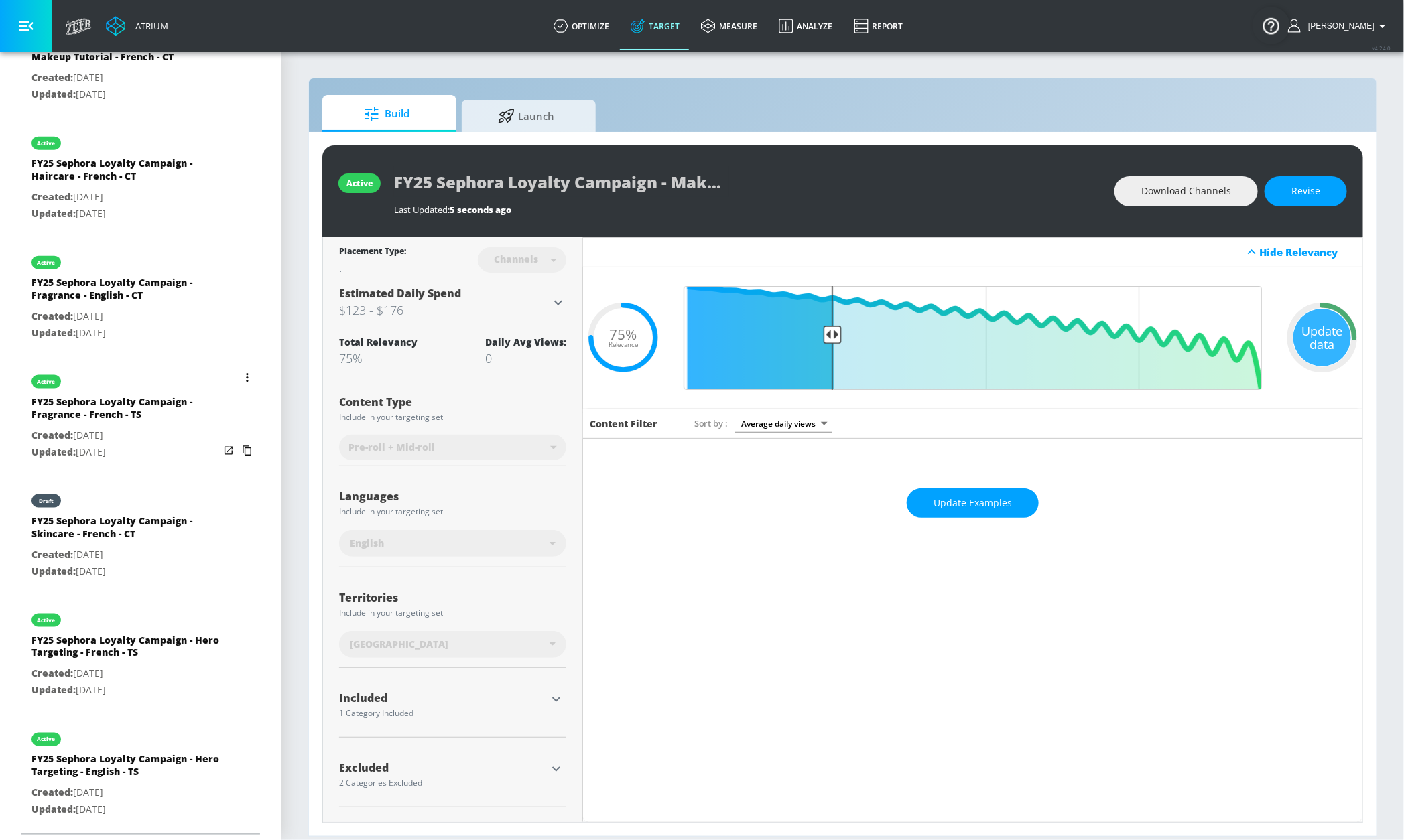
click at [122, 522] on div "FY25 Sephora Loyalty Campaign - Skincare - French - CT" at bounding box center [124, 530] width 187 height 32
type input "FY25 Sephora Loyalty Campaign - Skincare - French - CT"
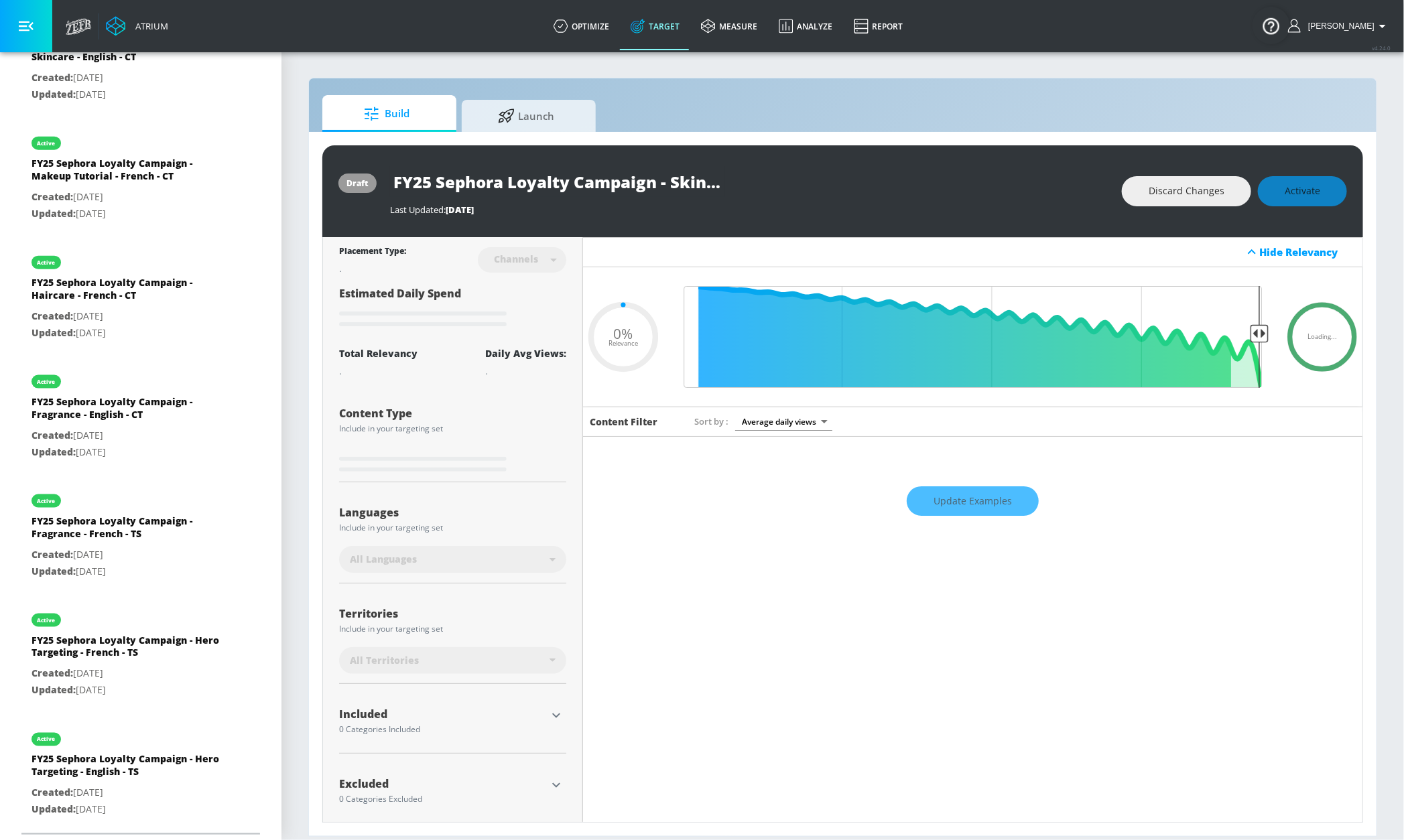
type input "0.75"
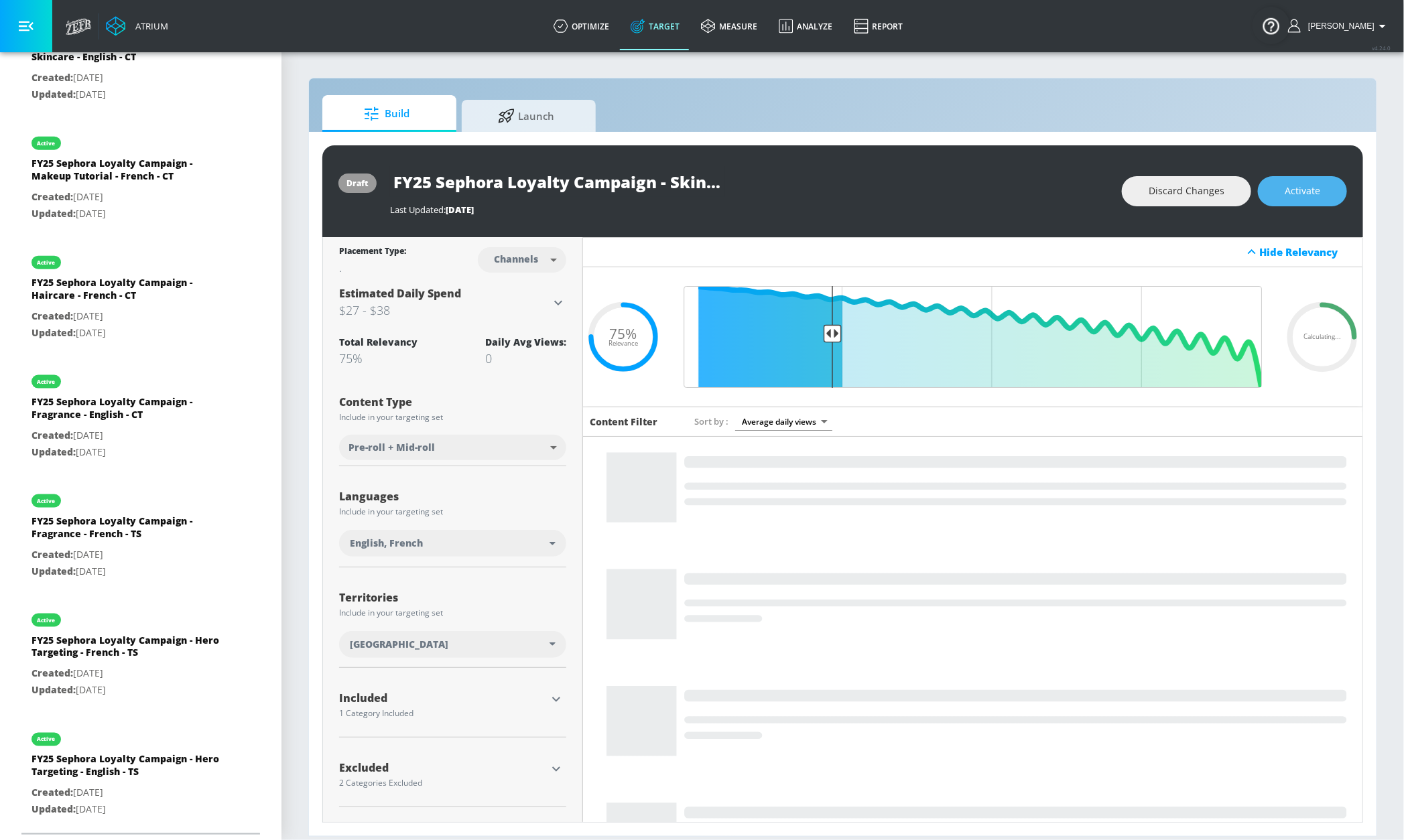
click at [1314, 200] on button "Activate" at bounding box center [1303, 191] width 90 height 30
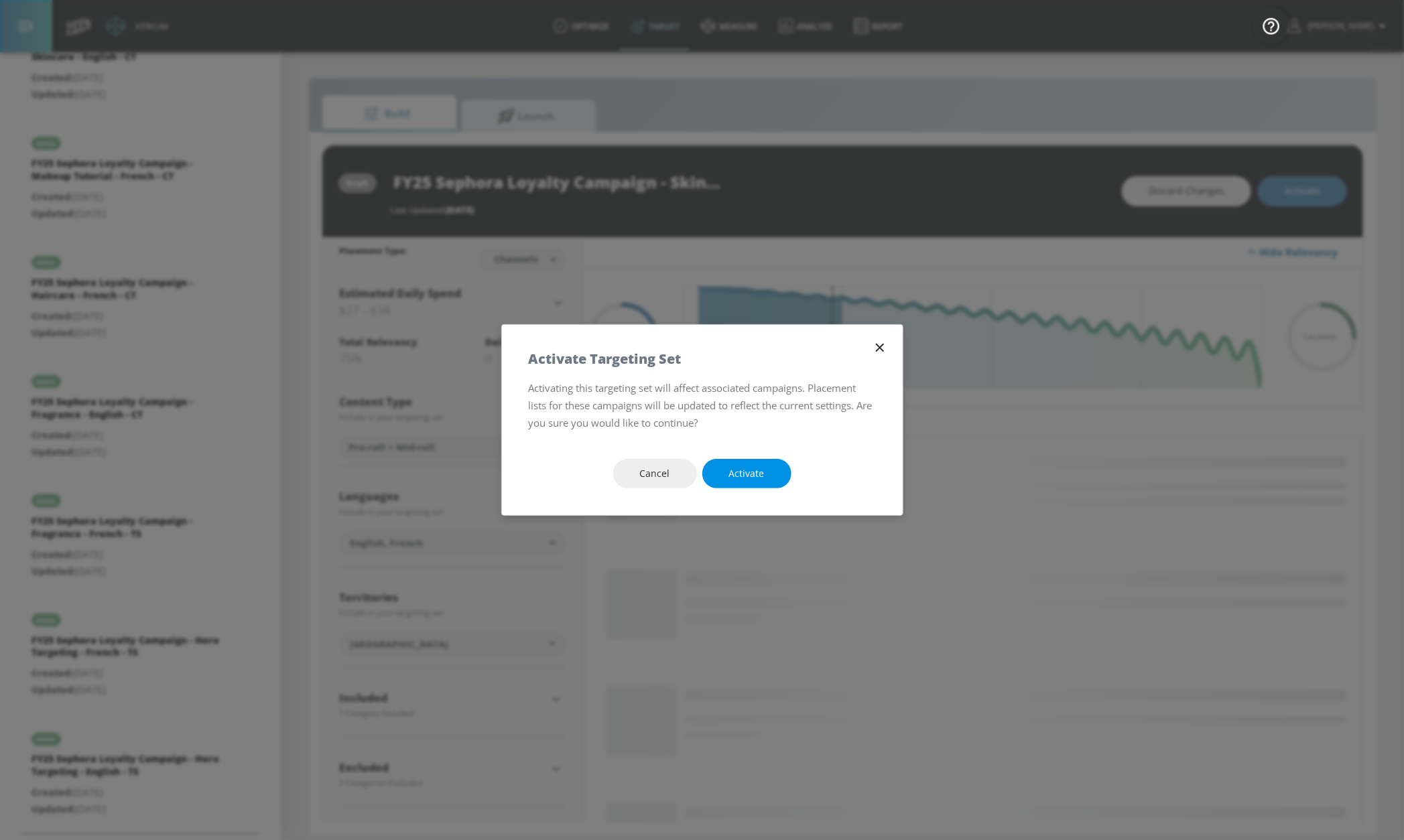
click at [732, 471] on span "Activate" at bounding box center [746, 474] width 36 height 16
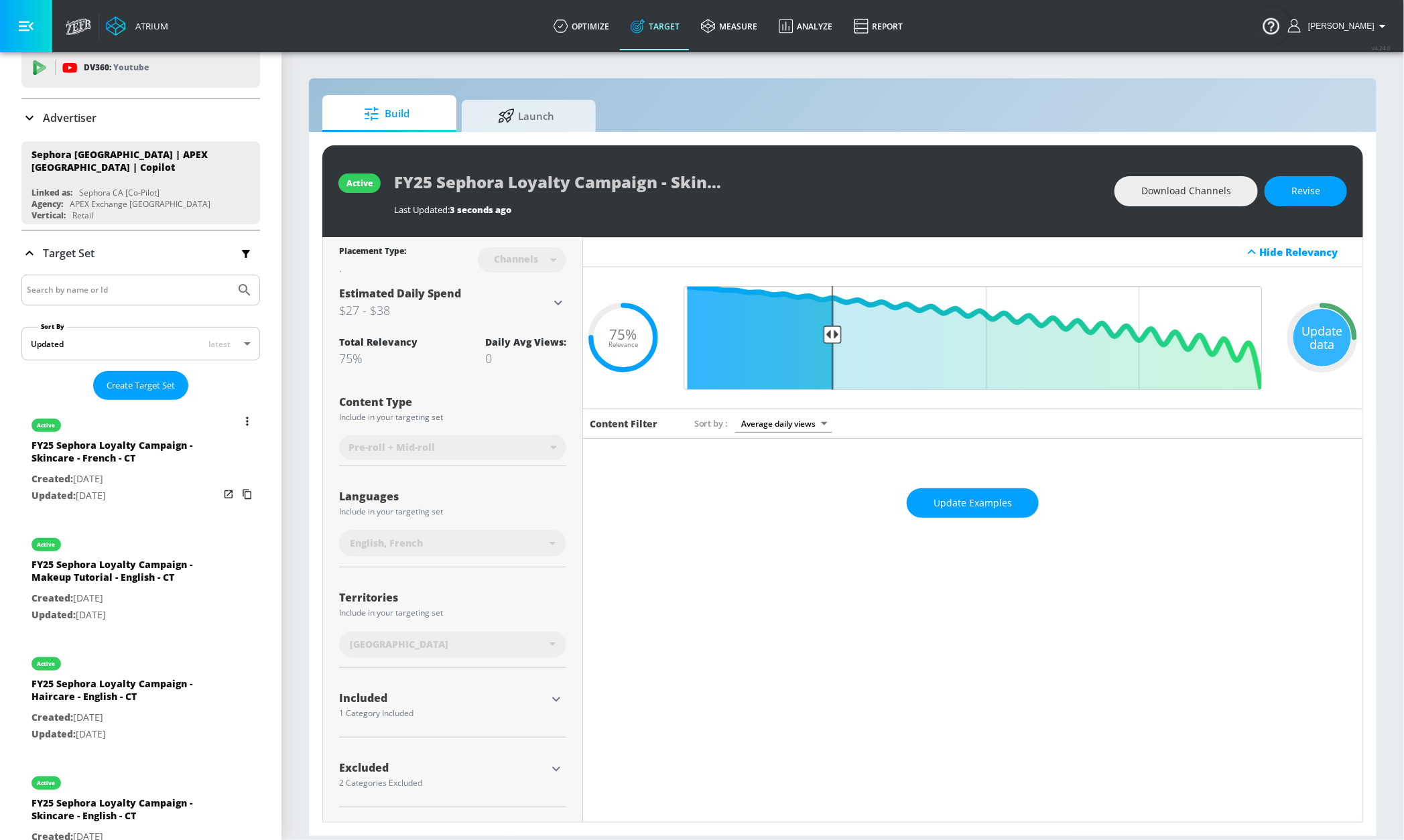
scroll to position [43, 0]
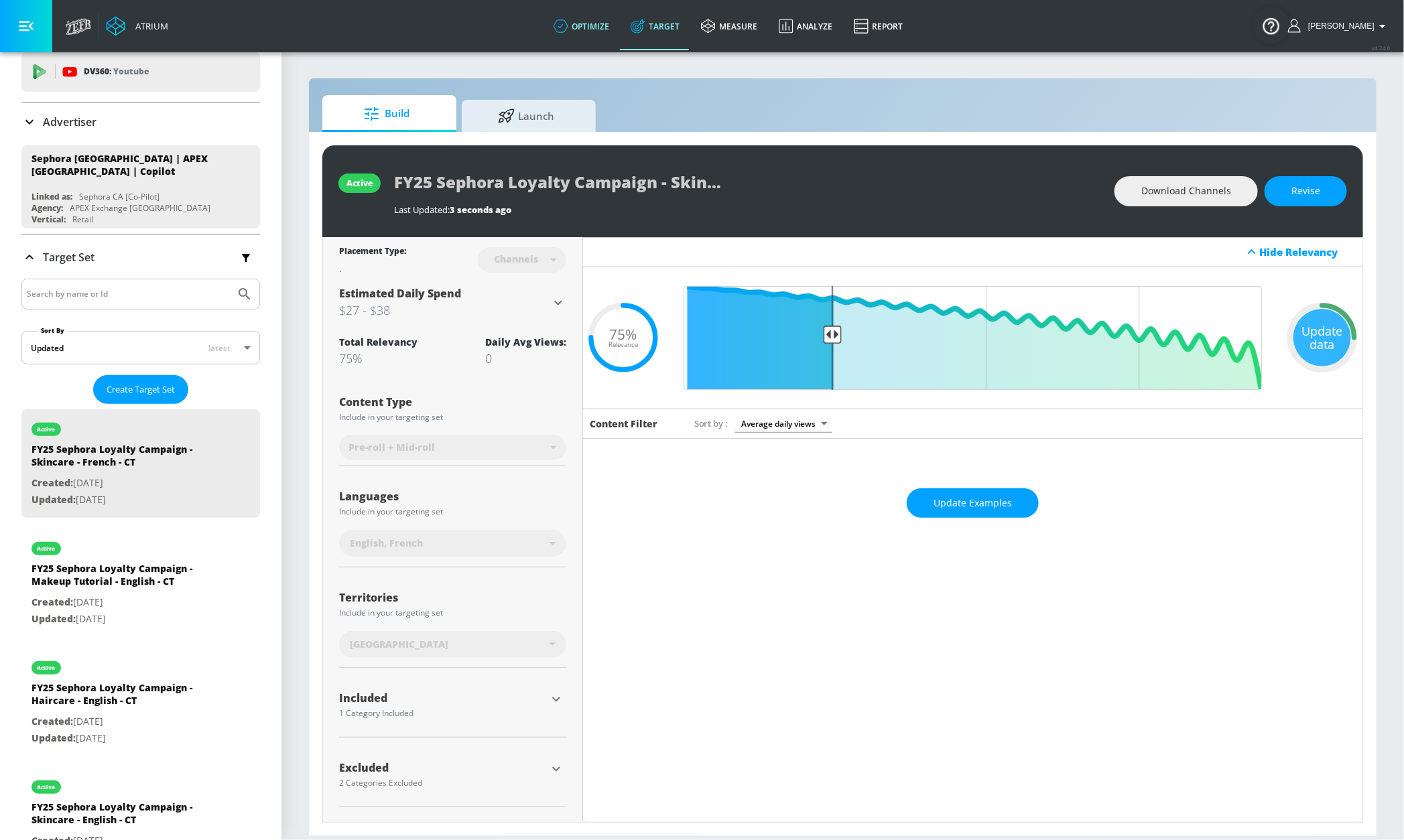
click at [609, 19] on link "optimize" at bounding box center [581, 26] width 77 height 48
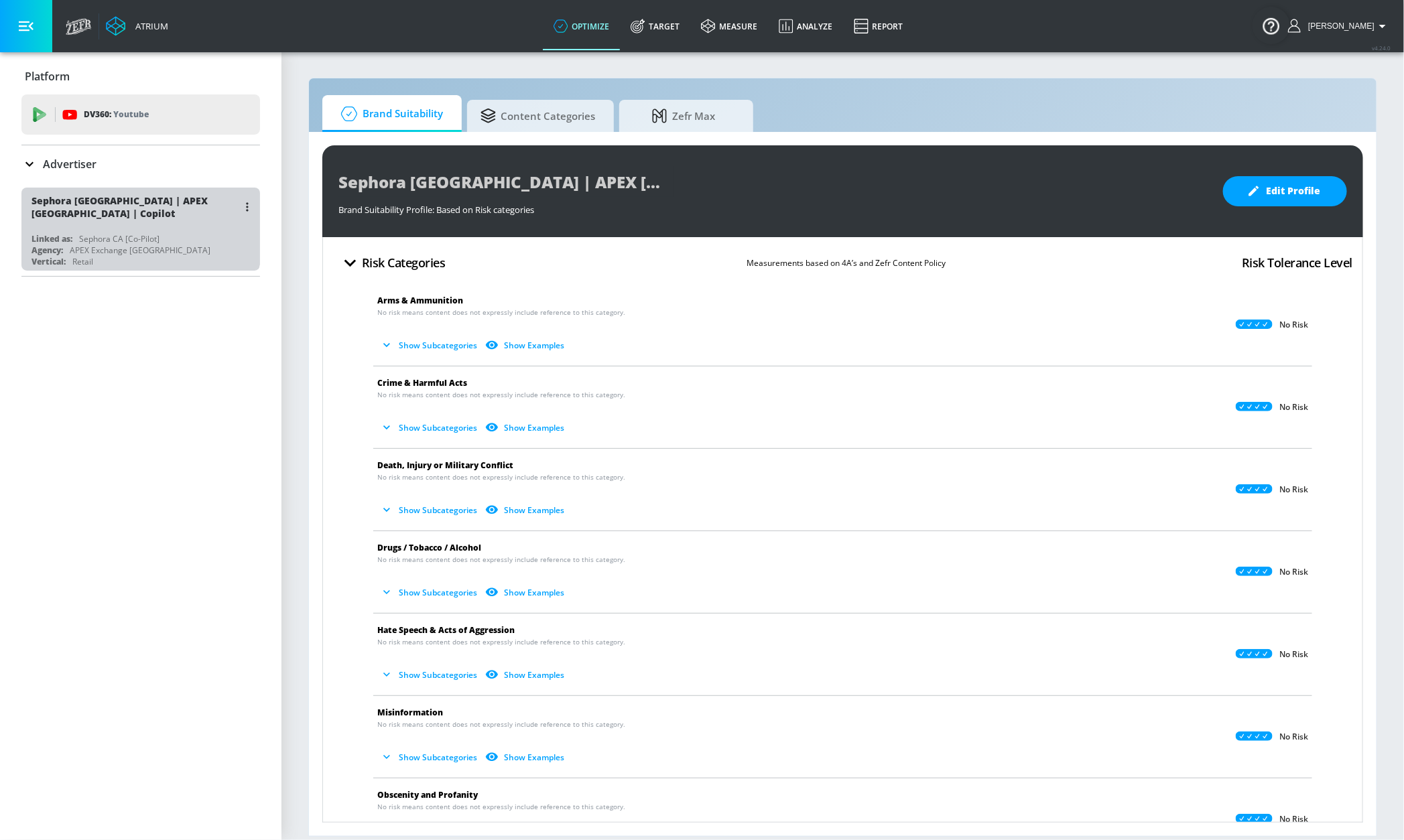
click at [83, 223] on div "Sephora [GEOGRAPHIC_DATA] | APEX [GEOGRAPHIC_DATA] | Copilot Linked as: Sephora…" at bounding box center [140, 228] width 238 height 83
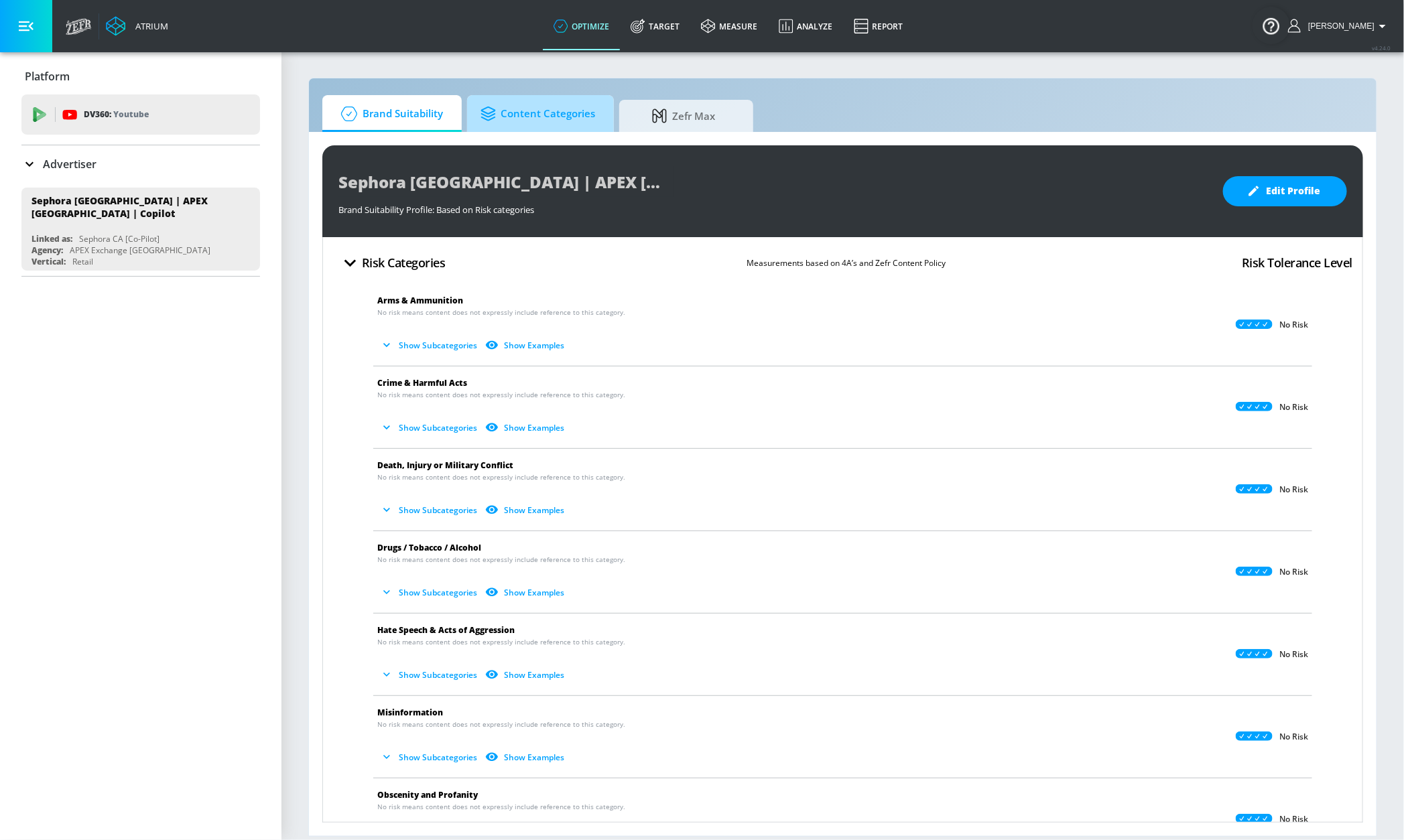
click at [549, 130] on link "Content Categories" at bounding box center [540, 113] width 147 height 37
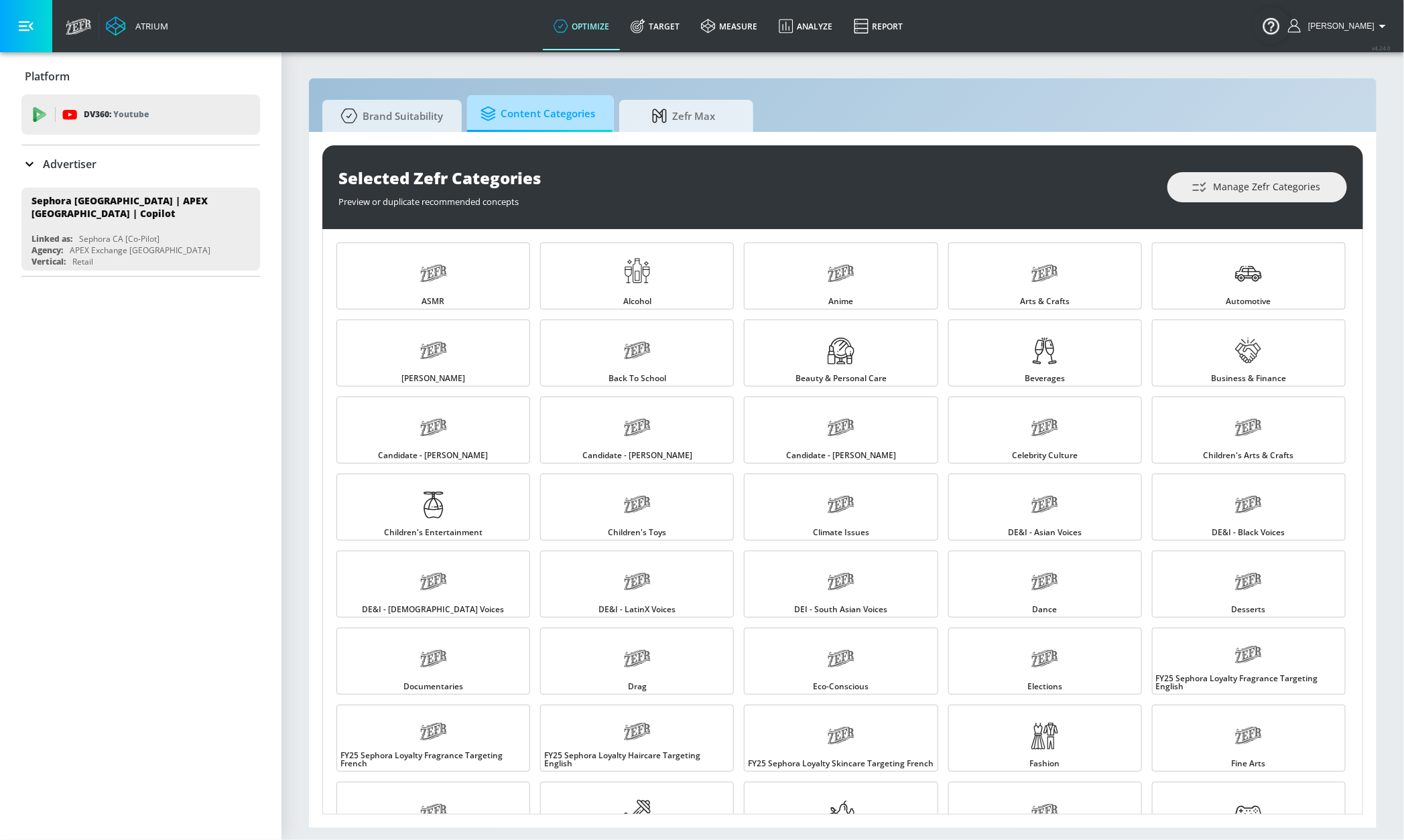
click at [550, 104] on span "Content Categories" at bounding box center [537, 113] width 114 height 32
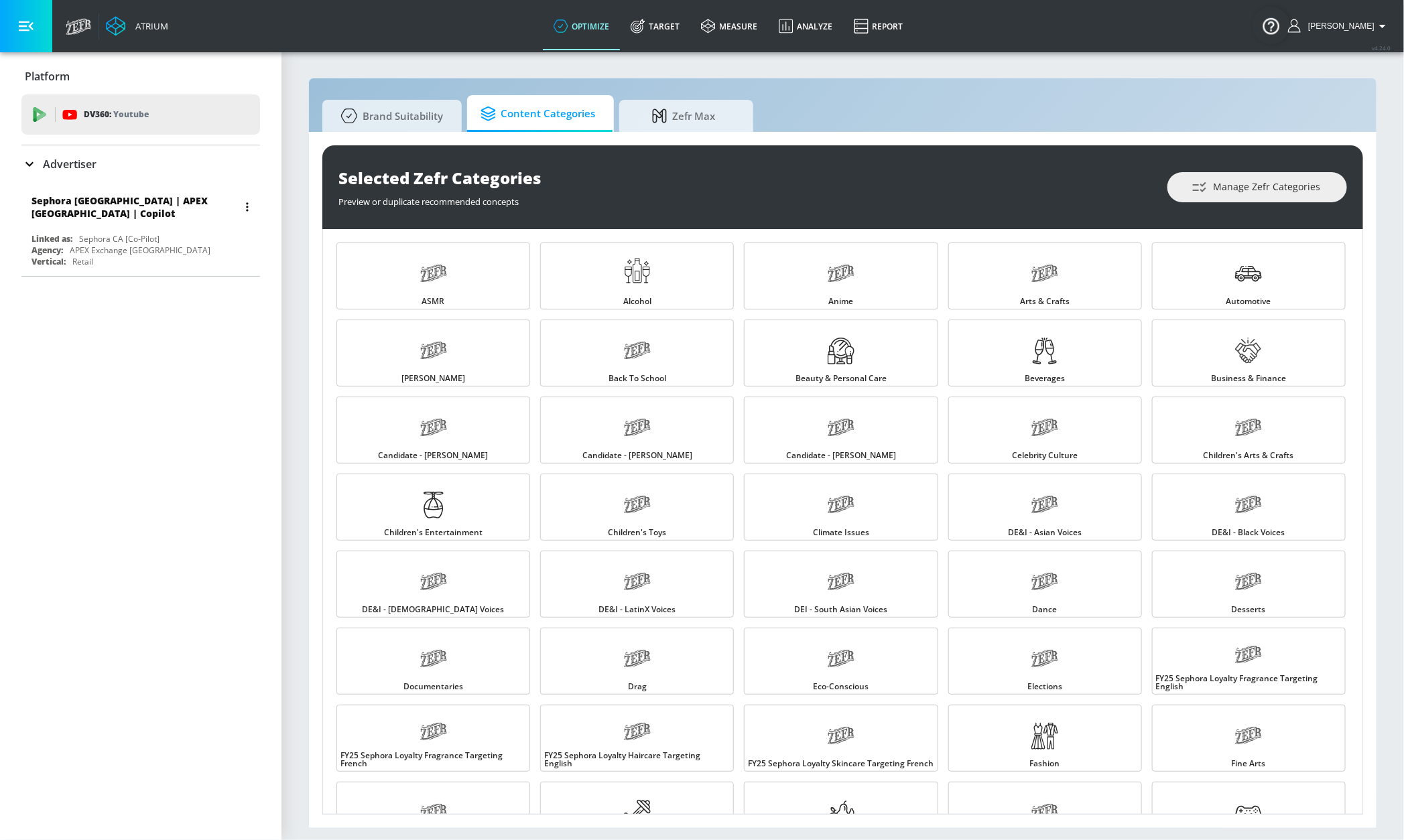
click at [170, 235] on div "Linked as: Sephora CA [Co-Pilot]" at bounding box center [143, 238] width 225 height 11
click at [80, 204] on div "Sephora [GEOGRAPHIC_DATA] | APEX [GEOGRAPHIC_DATA] | Copilot" at bounding box center [134, 207] width 206 height 26
click at [167, 256] on div "Vertical: Retail" at bounding box center [143, 261] width 225 height 11
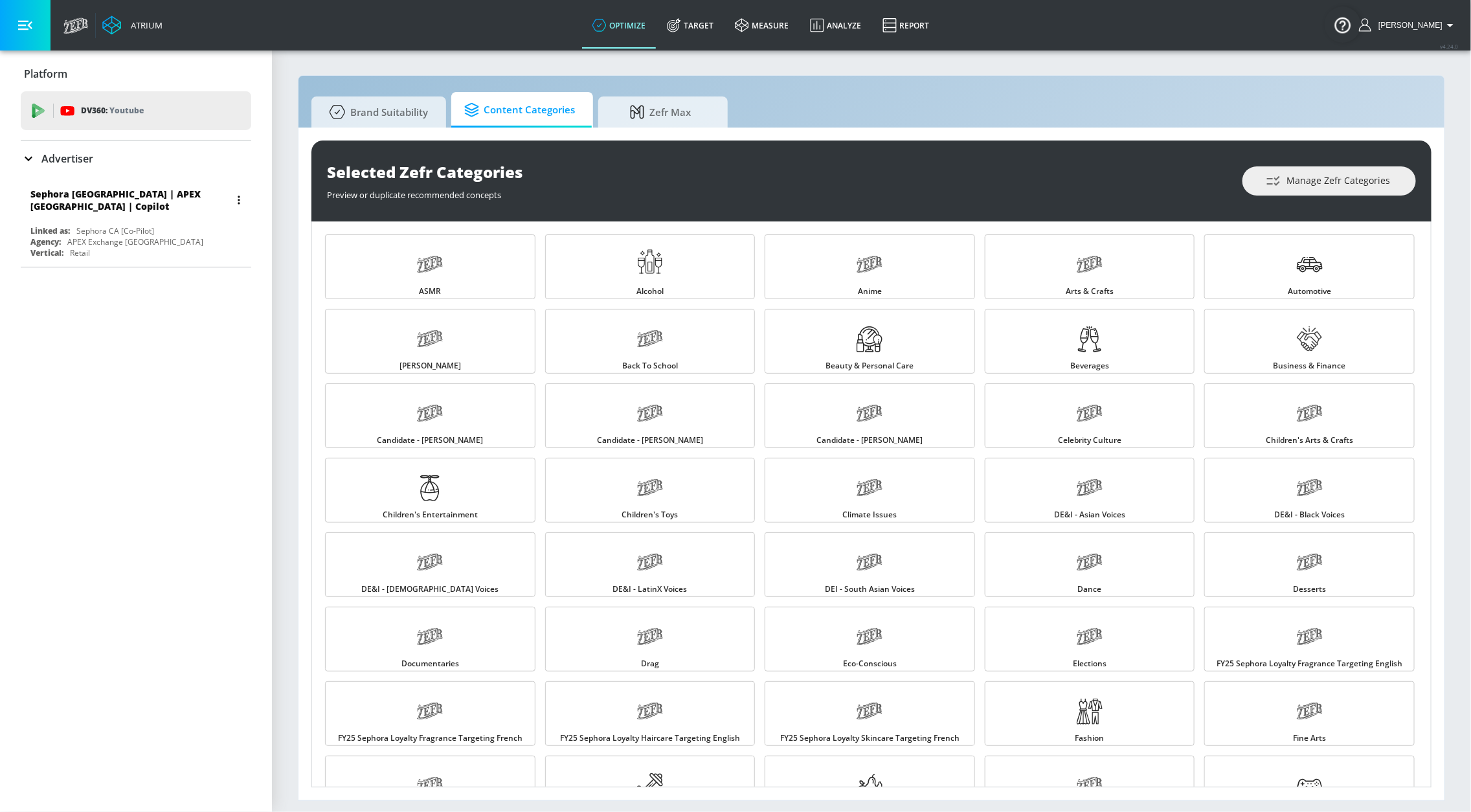
click at [206, 225] on div "Linked as: Sephora CA [Co-Pilot]" at bounding box center [139, 230] width 217 height 11
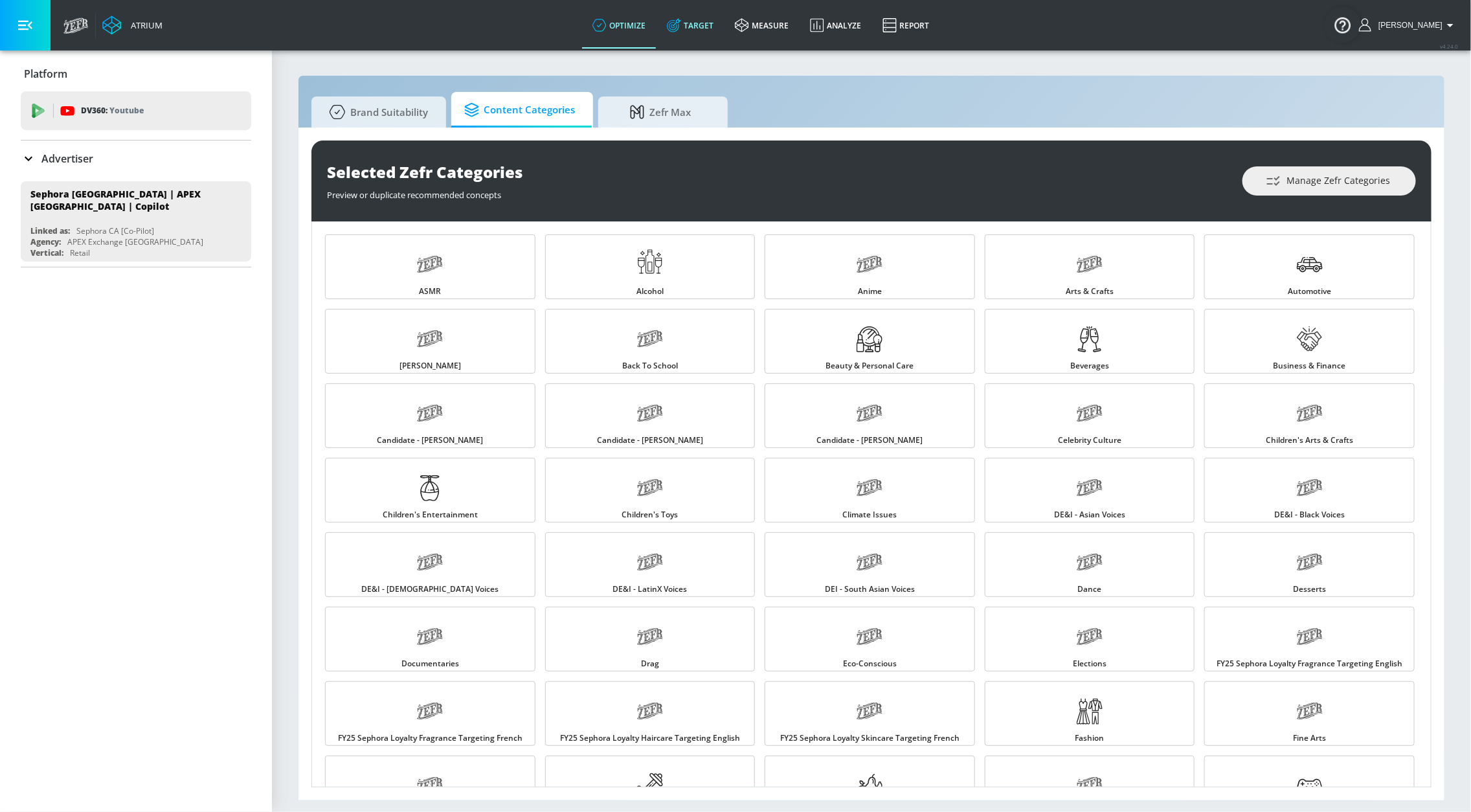
click at [720, 20] on link "Target" at bounding box center [690, 25] width 68 height 47
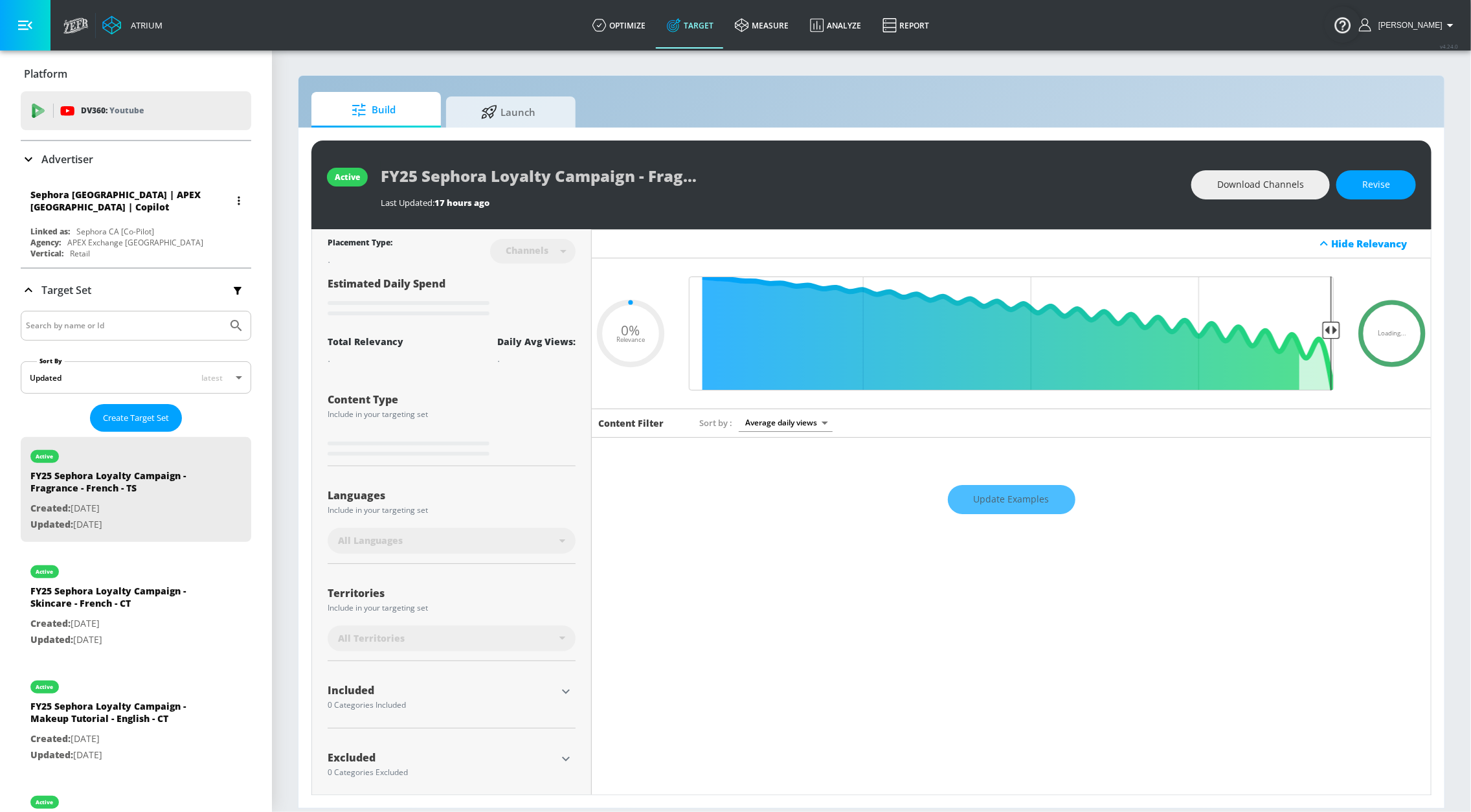
type input "0.76"
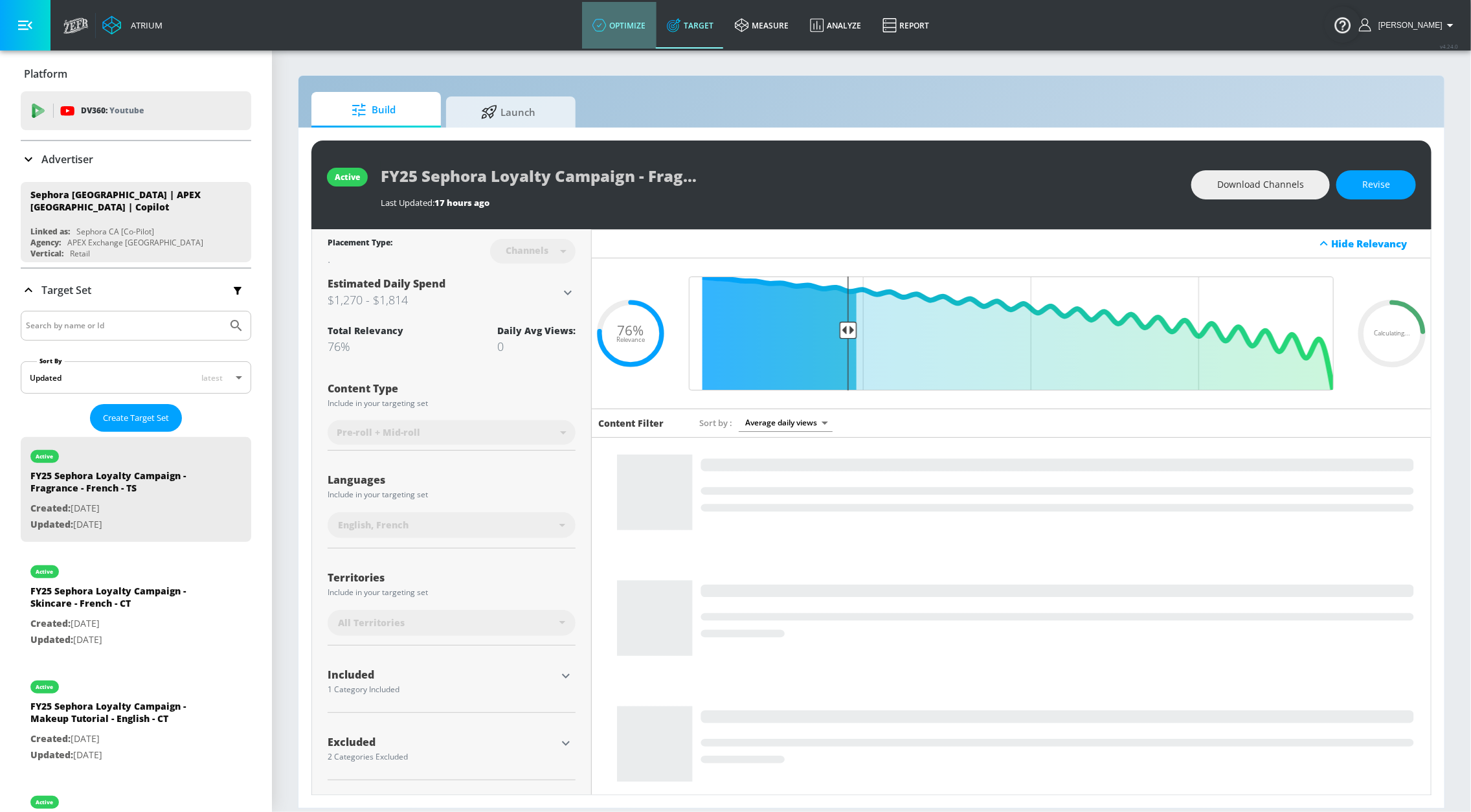
click at [607, 28] on icon at bounding box center [600, 26] width 14 height 14
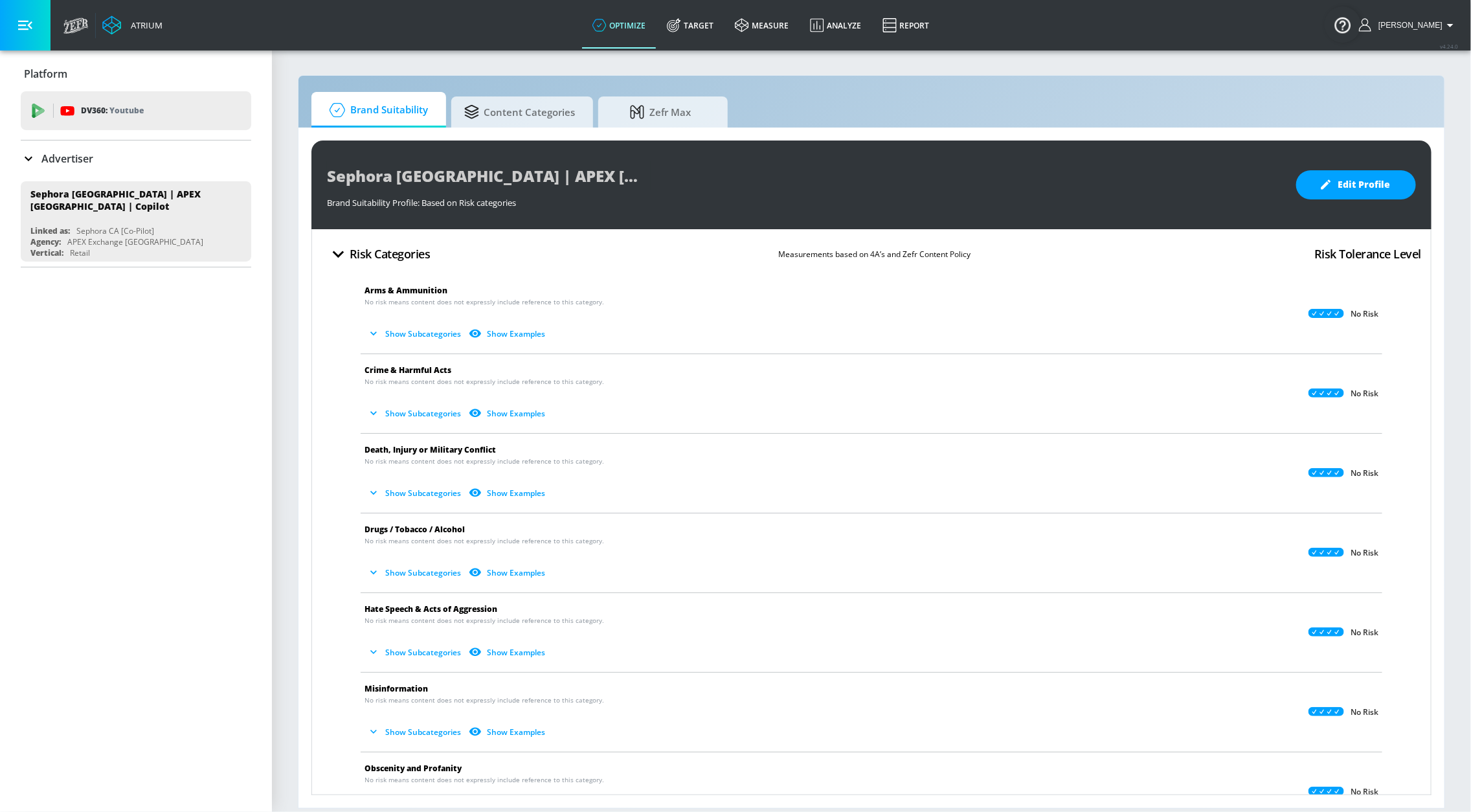
click at [64, 158] on p "Advertiser" at bounding box center [67, 159] width 52 height 14
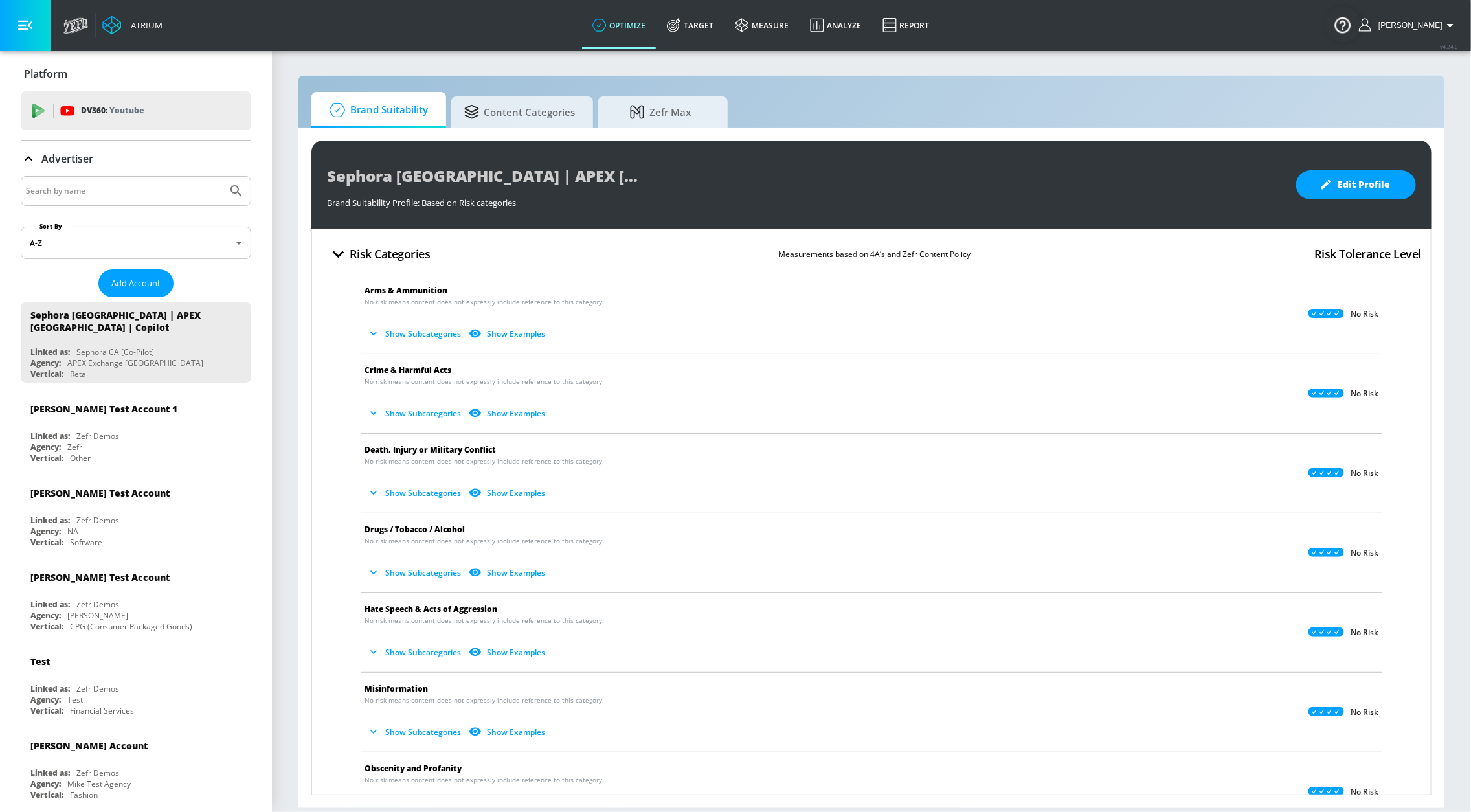
click at [152, 196] on input "Search by name" at bounding box center [124, 191] width 196 height 17
type input "sephora"
click at [223, 177] on button "Submit Search" at bounding box center [237, 191] width 28 height 28
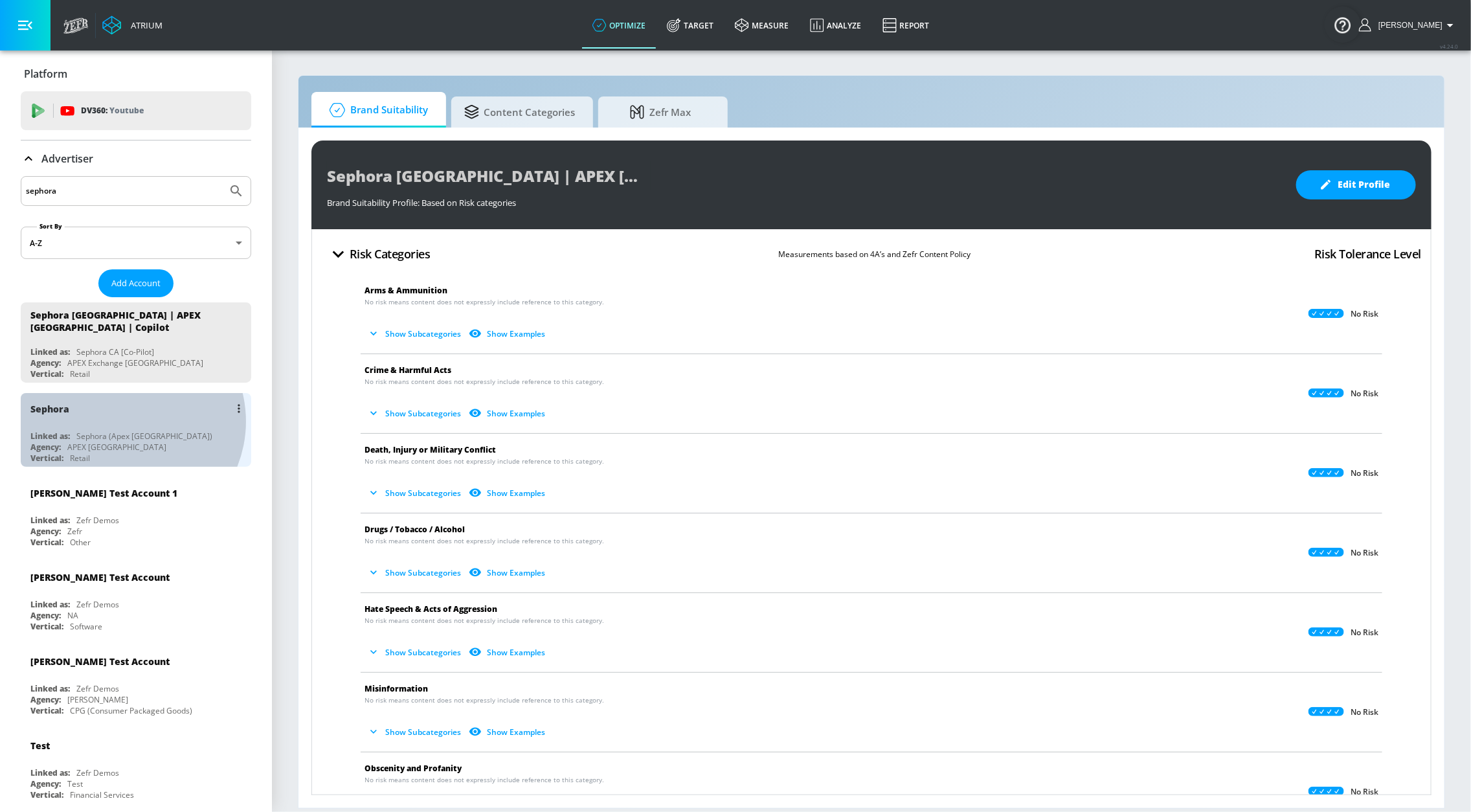
click at [124, 422] on div "Sephora" at bounding box center [139, 408] width 217 height 31
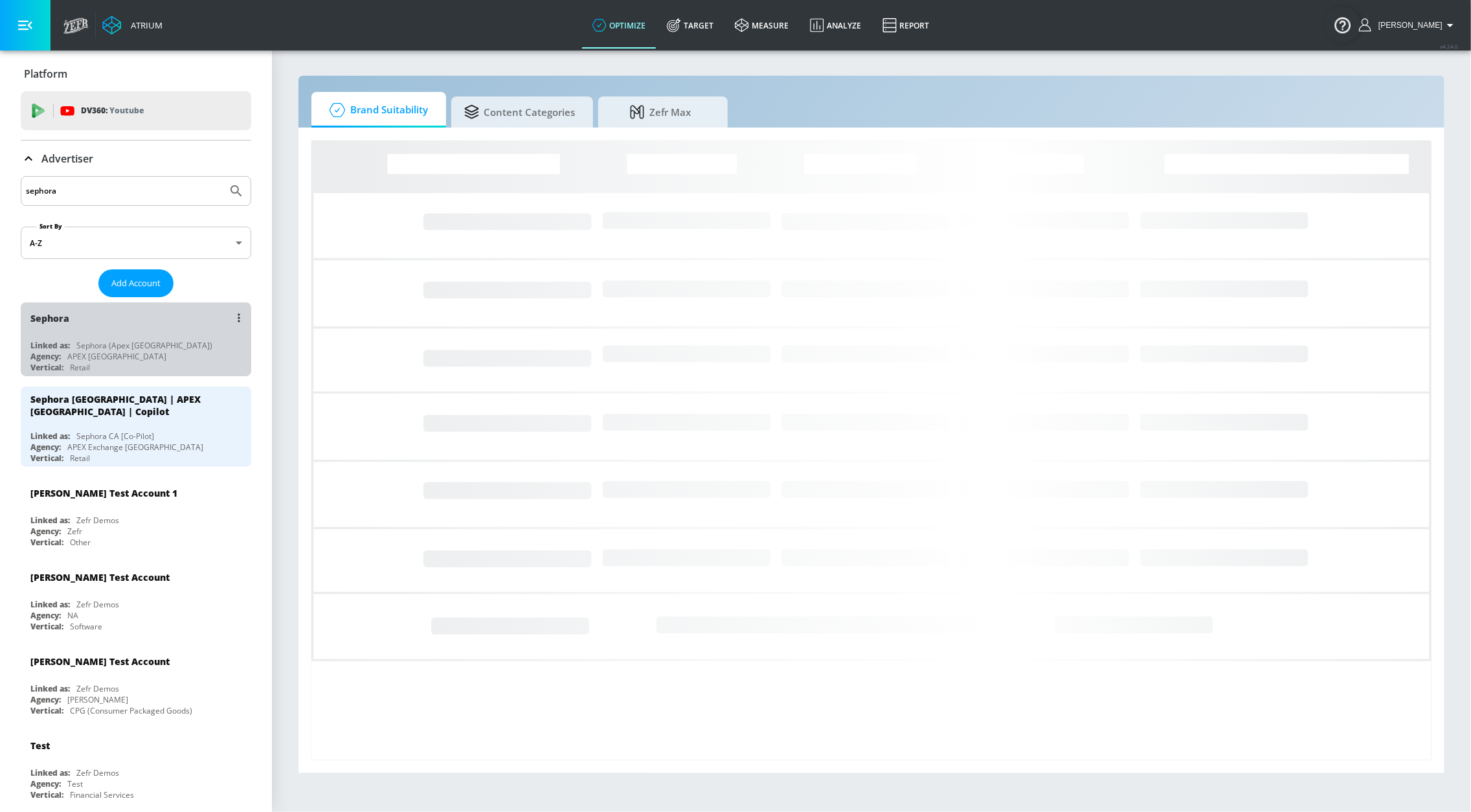
click at [150, 327] on div "Sephora" at bounding box center [139, 318] width 217 height 31
